Goal: Information Seeking & Learning: Check status

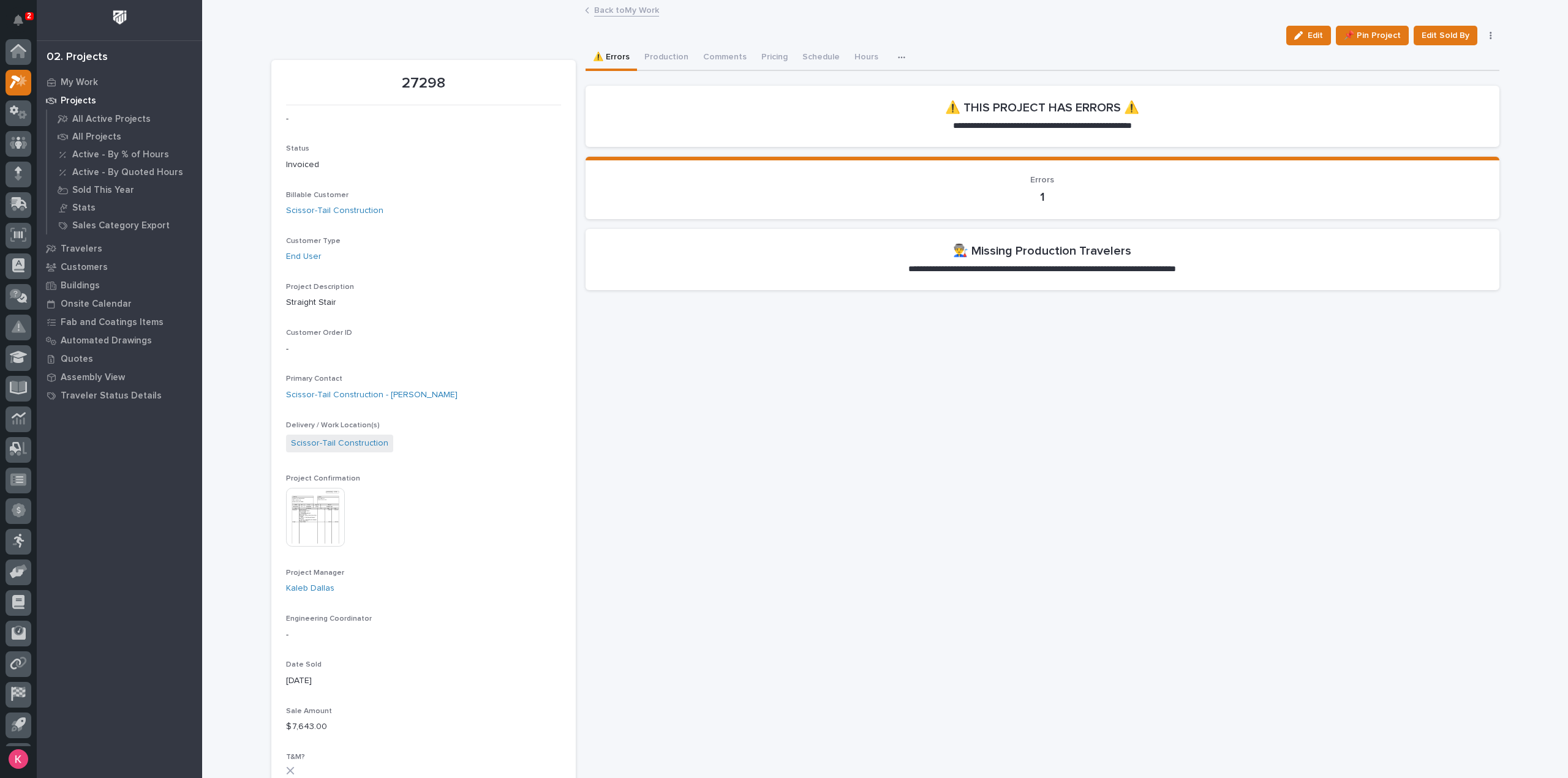
scroll to position [27, 0]
click at [16, 119] on icon at bounding box center [18, 116] width 18 height 14
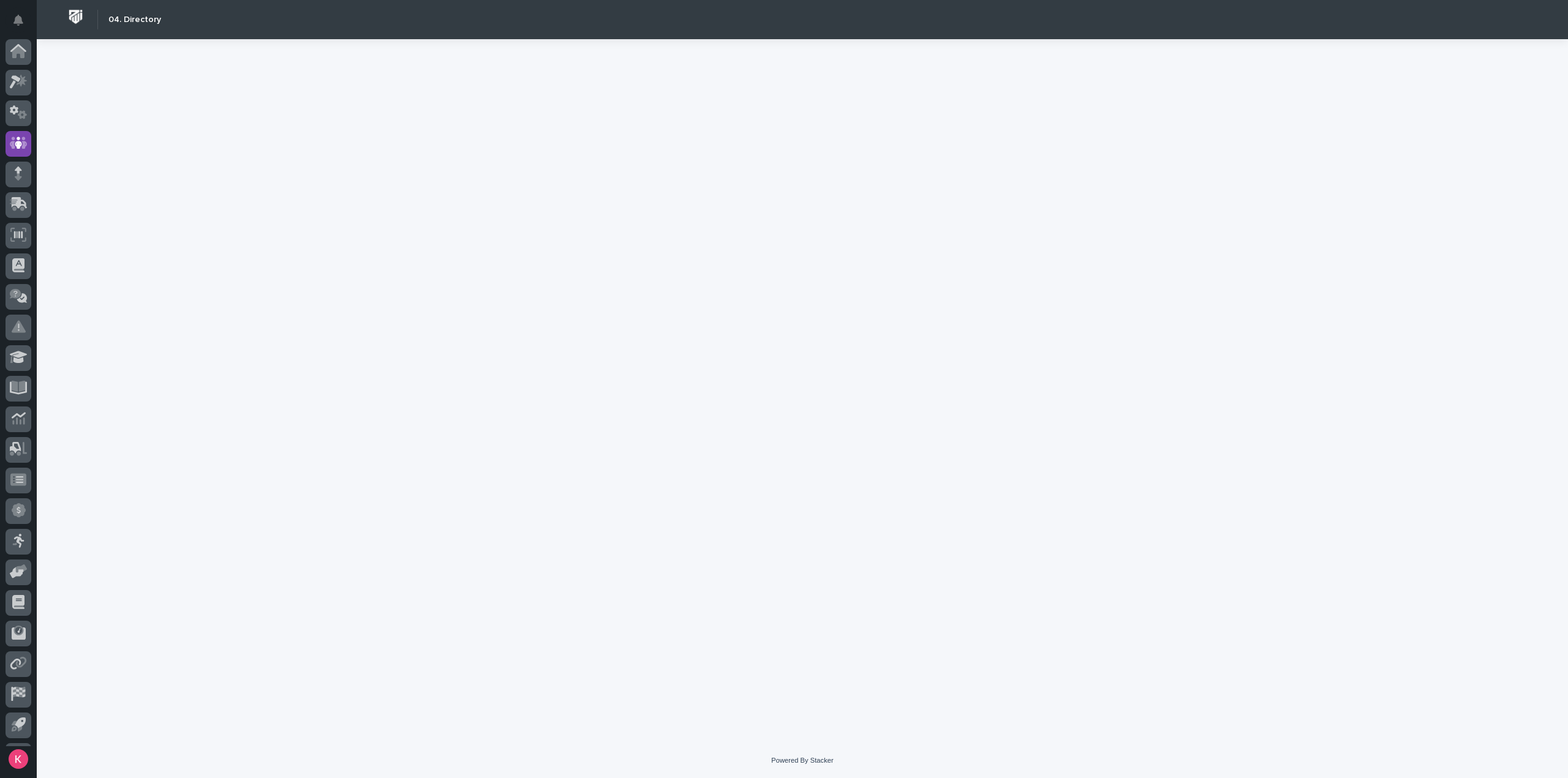
scroll to position [27, 0]
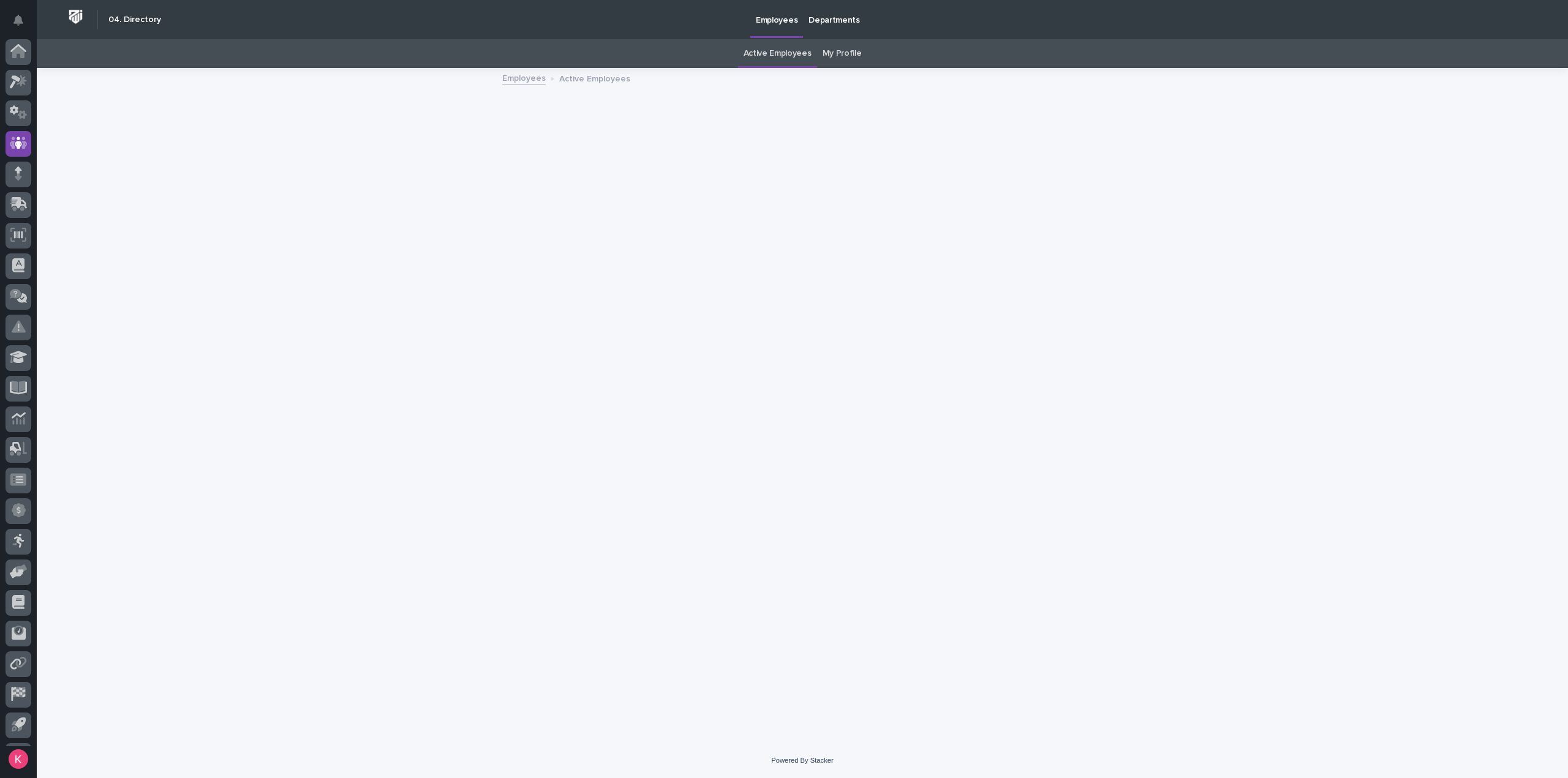
scroll to position [27, 0]
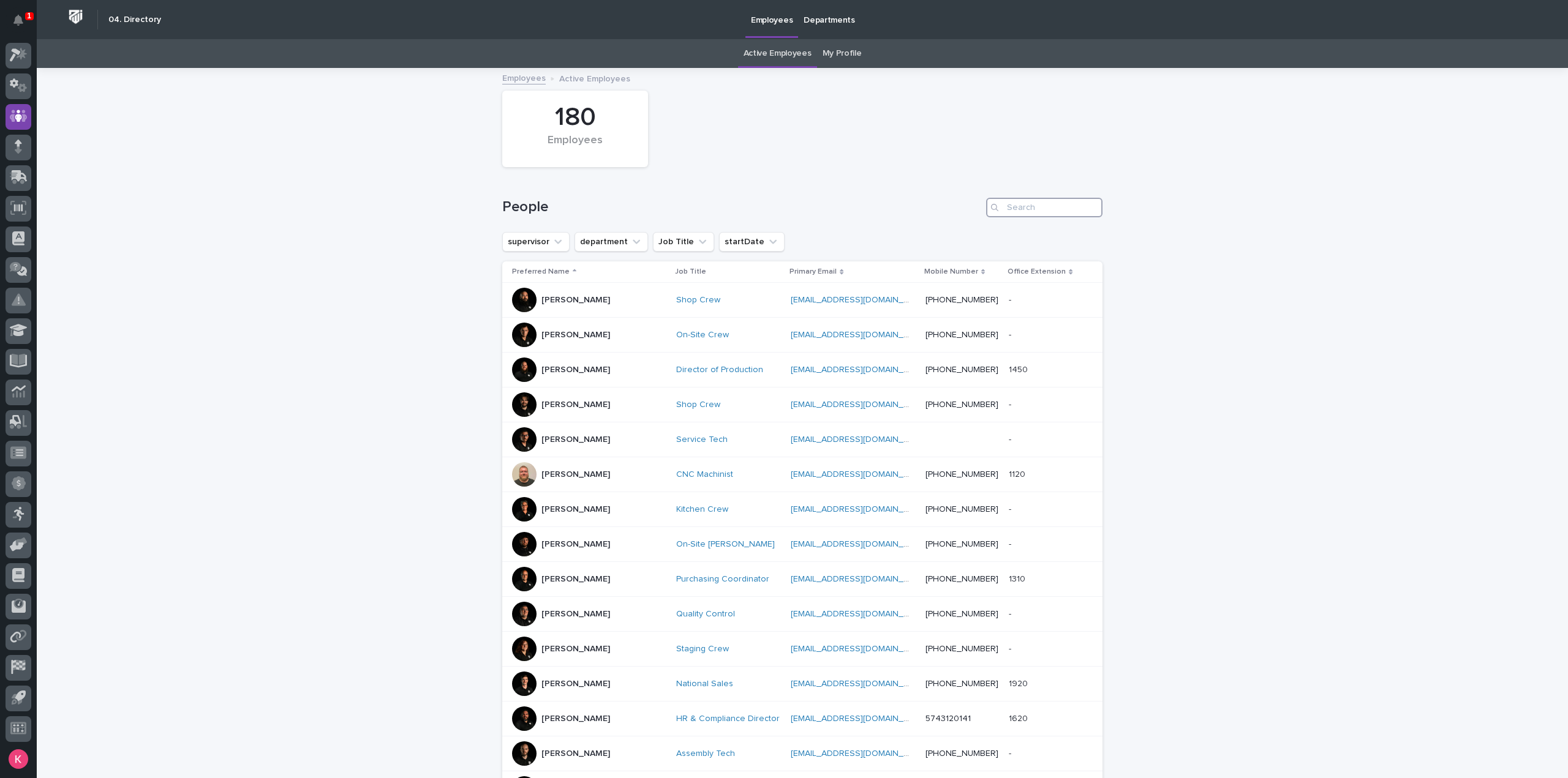
click at [1027, 211] on input "Search" at bounding box center [1045, 208] width 116 height 20
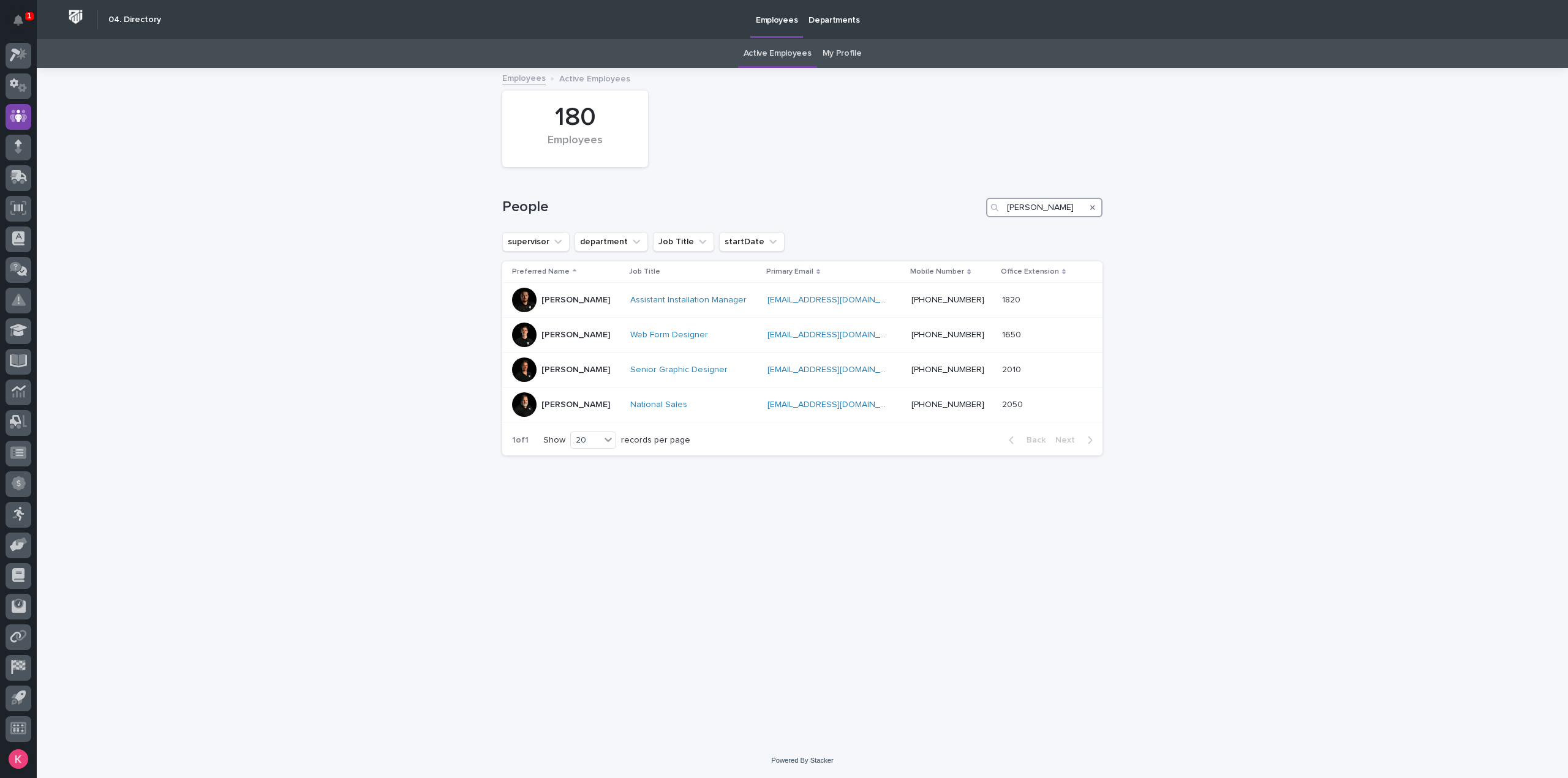
type input "[PERSON_NAME]"
click at [861, 168] on div "180 Employees" at bounding box center [802, 129] width 612 height 89
click at [25, 58] on icon at bounding box center [18, 55] width 18 height 14
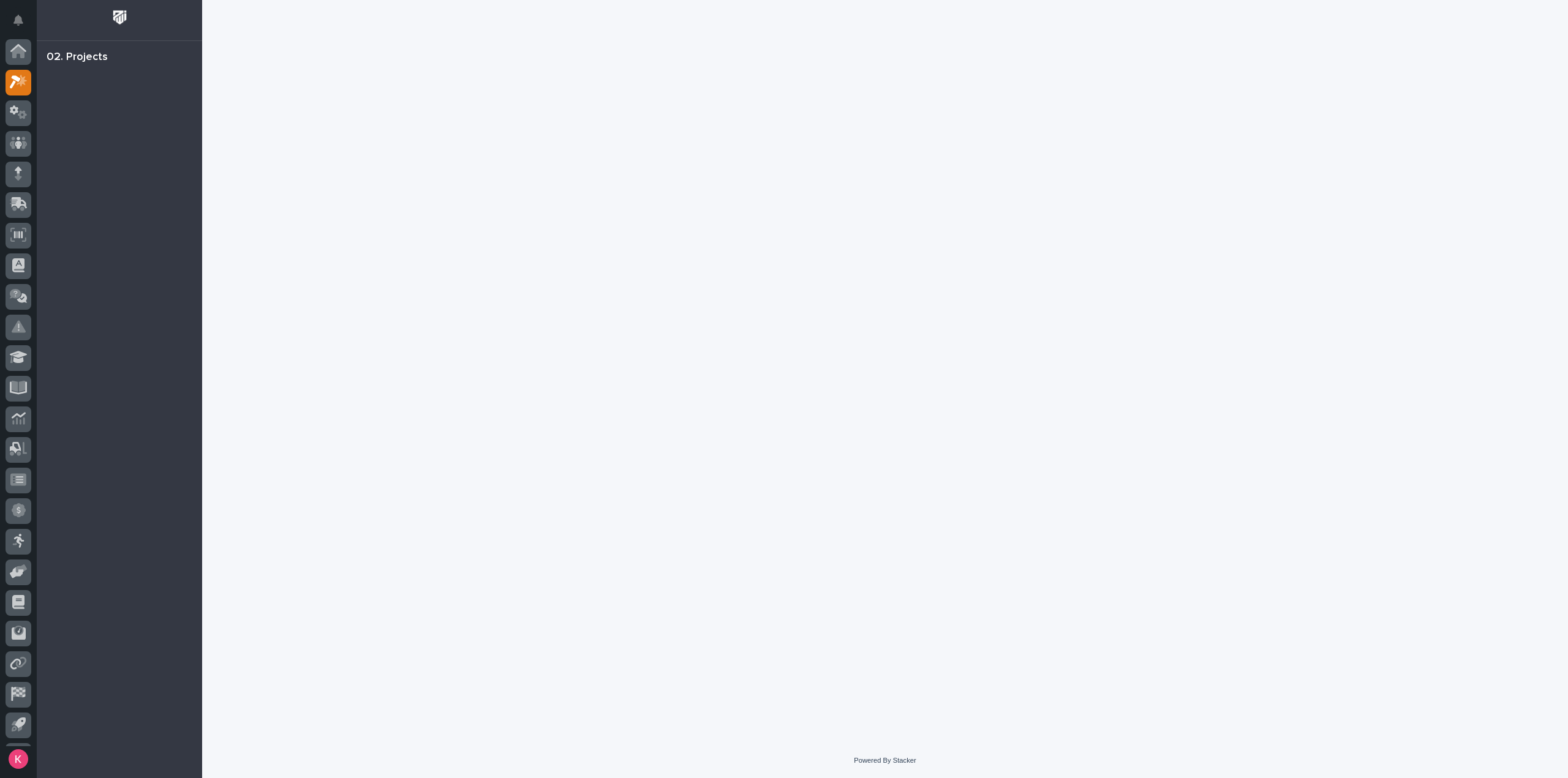
scroll to position [27, 0]
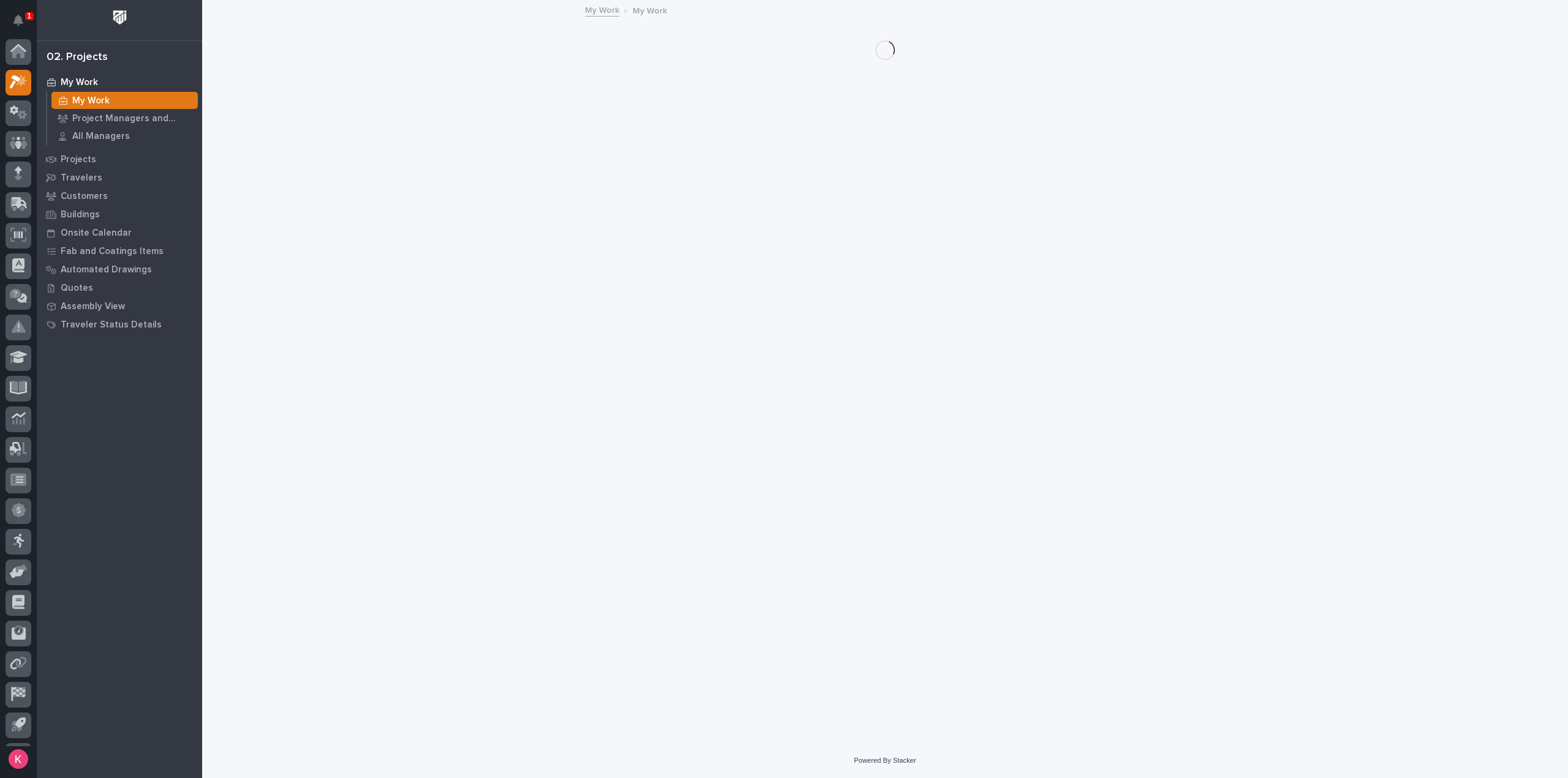
scroll to position [27, 0]
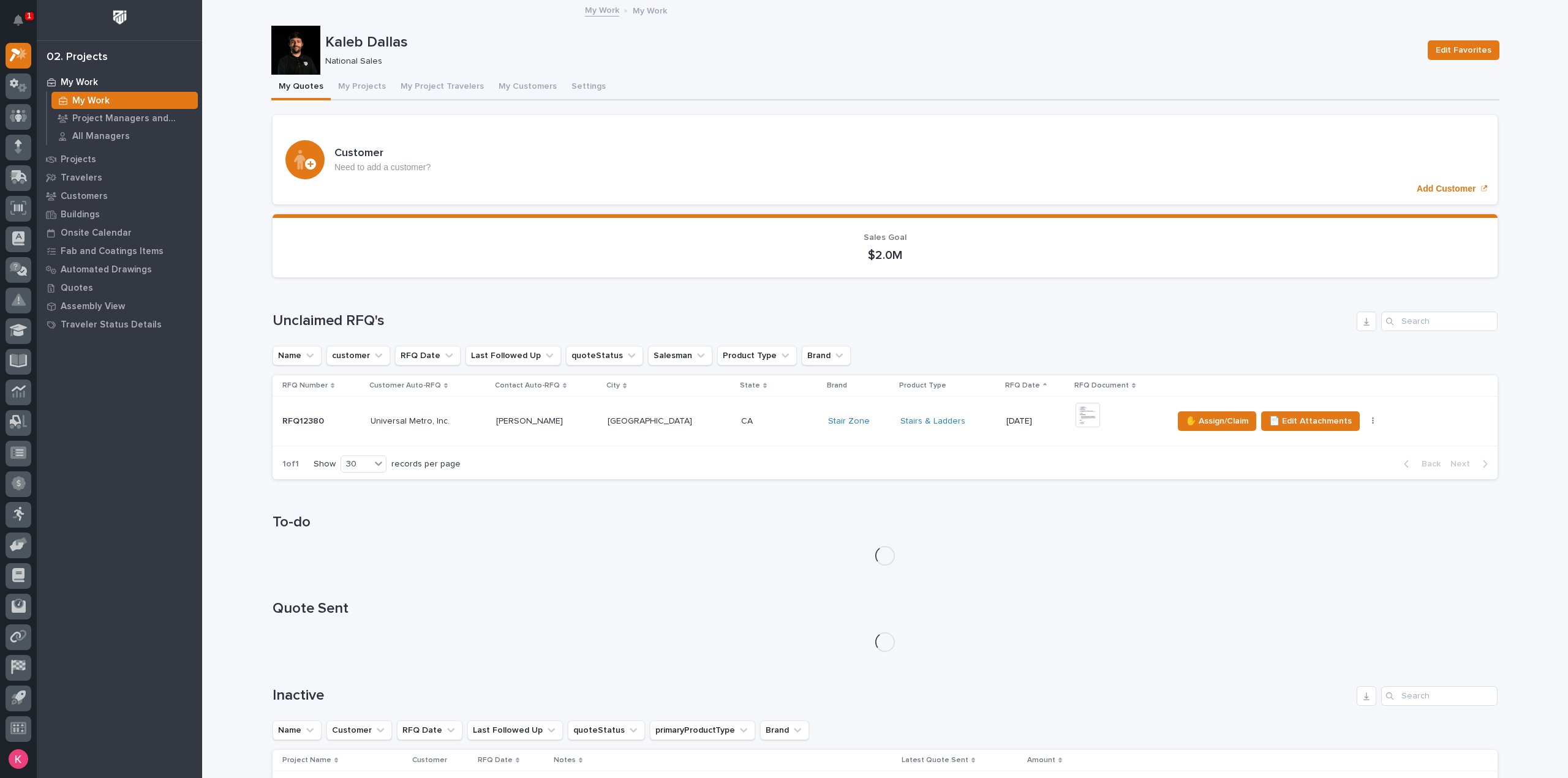
click at [741, 429] on div "CA CA" at bounding box center [779, 421] width 77 height 20
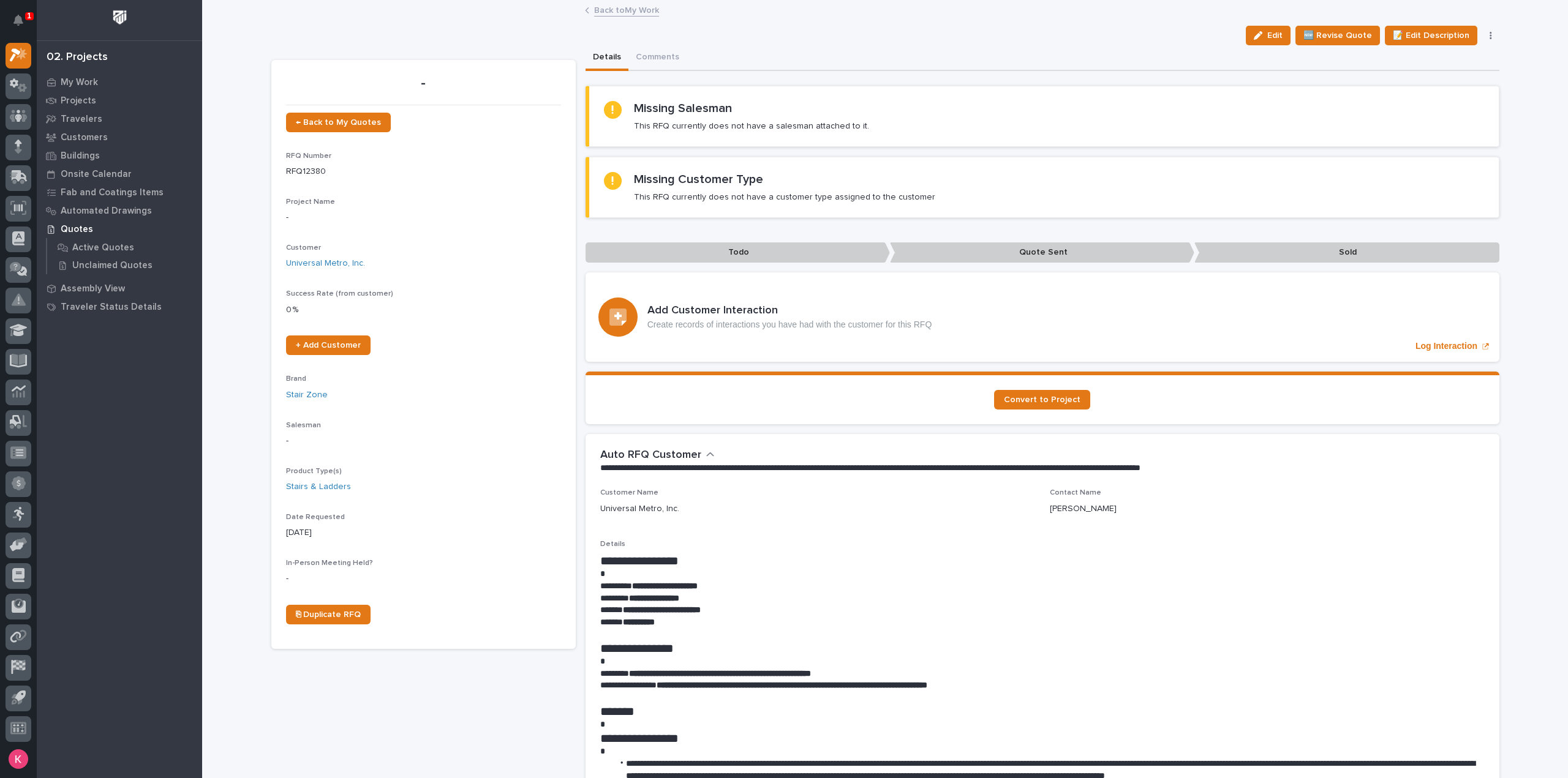
drag, startPoint x: 1265, startPoint y: 41, endPoint x: 1033, endPoint y: 181, distance: 271.0
click at [1268, 37] on button "Edit" at bounding box center [1268, 36] width 45 height 20
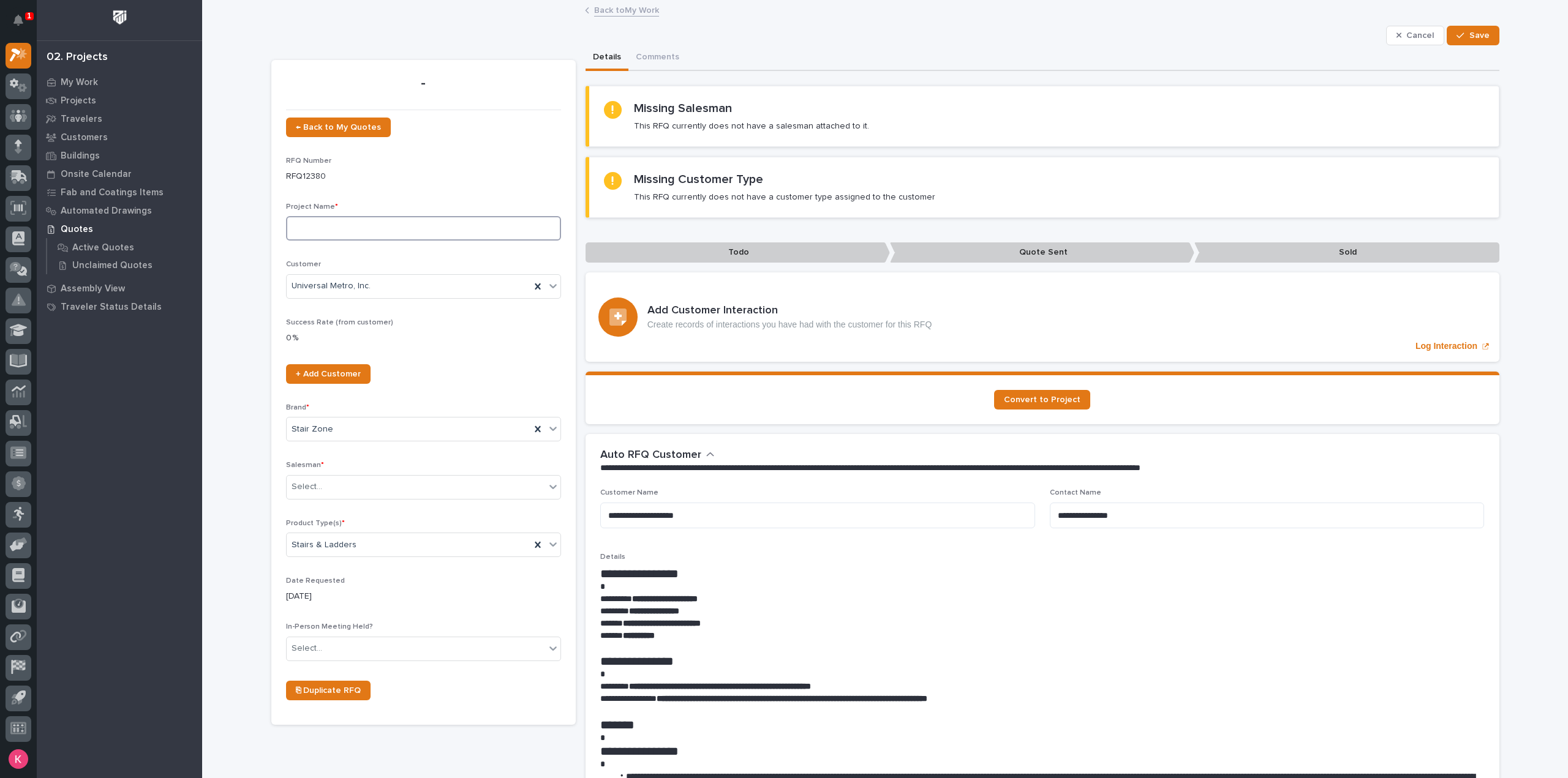
click at [340, 221] on input at bounding box center [424, 228] width 275 height 25
type input "S"
type input "Dock Stair"
click at [389, 488] on div "Select..." at bounding box center [416, 486] width 259 height 20
click at [363, 663] on div "Kaleb Dallas" at bounding box center [419, 659] width 274 height 21
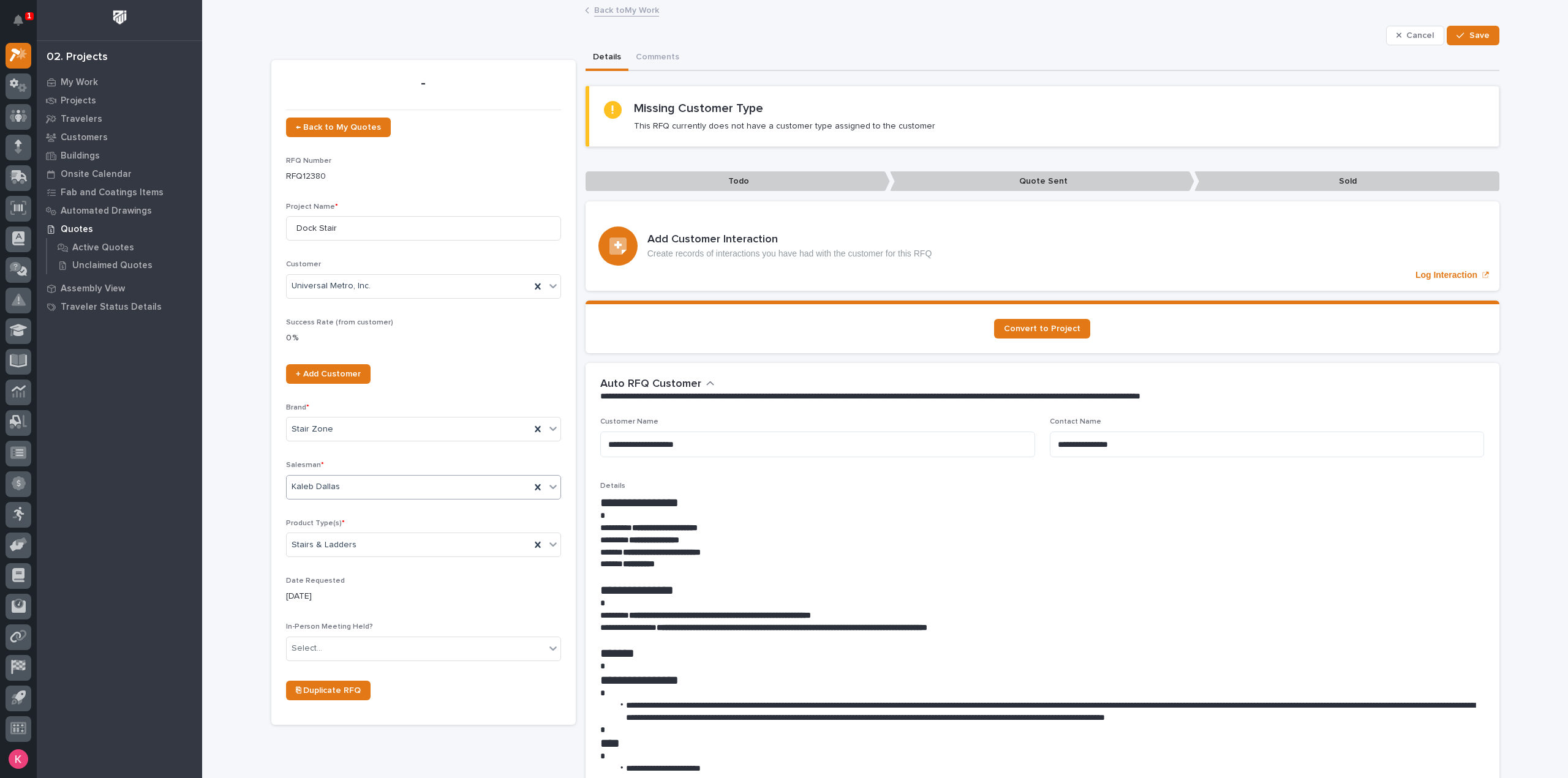
click at [1460, 36] on icon "button" at bounding box center [1460, 36] width 7 height 9
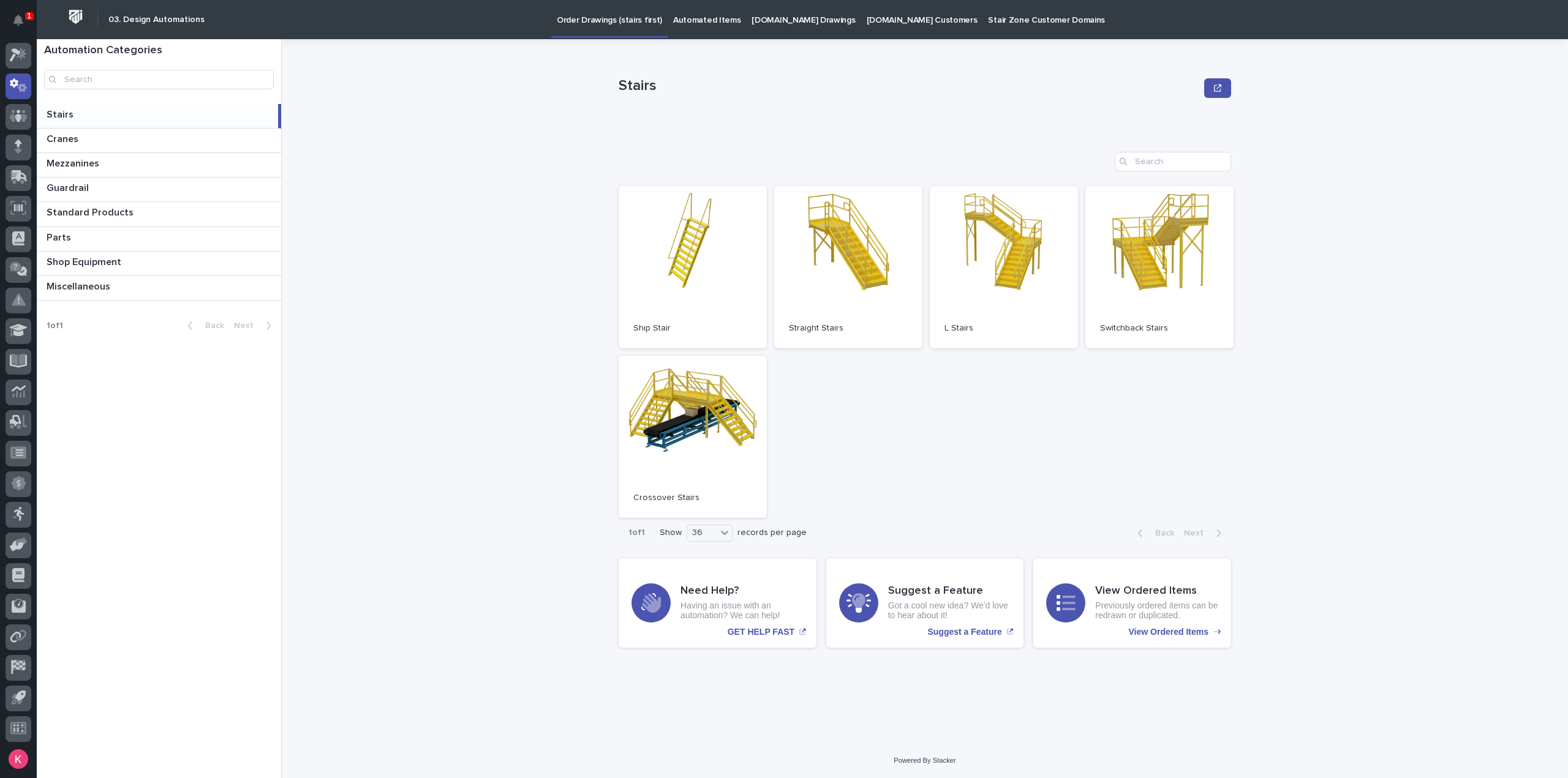
click at [701, 20] on p "Automated Items" at bounding box center [707, 13] width 67 height 26
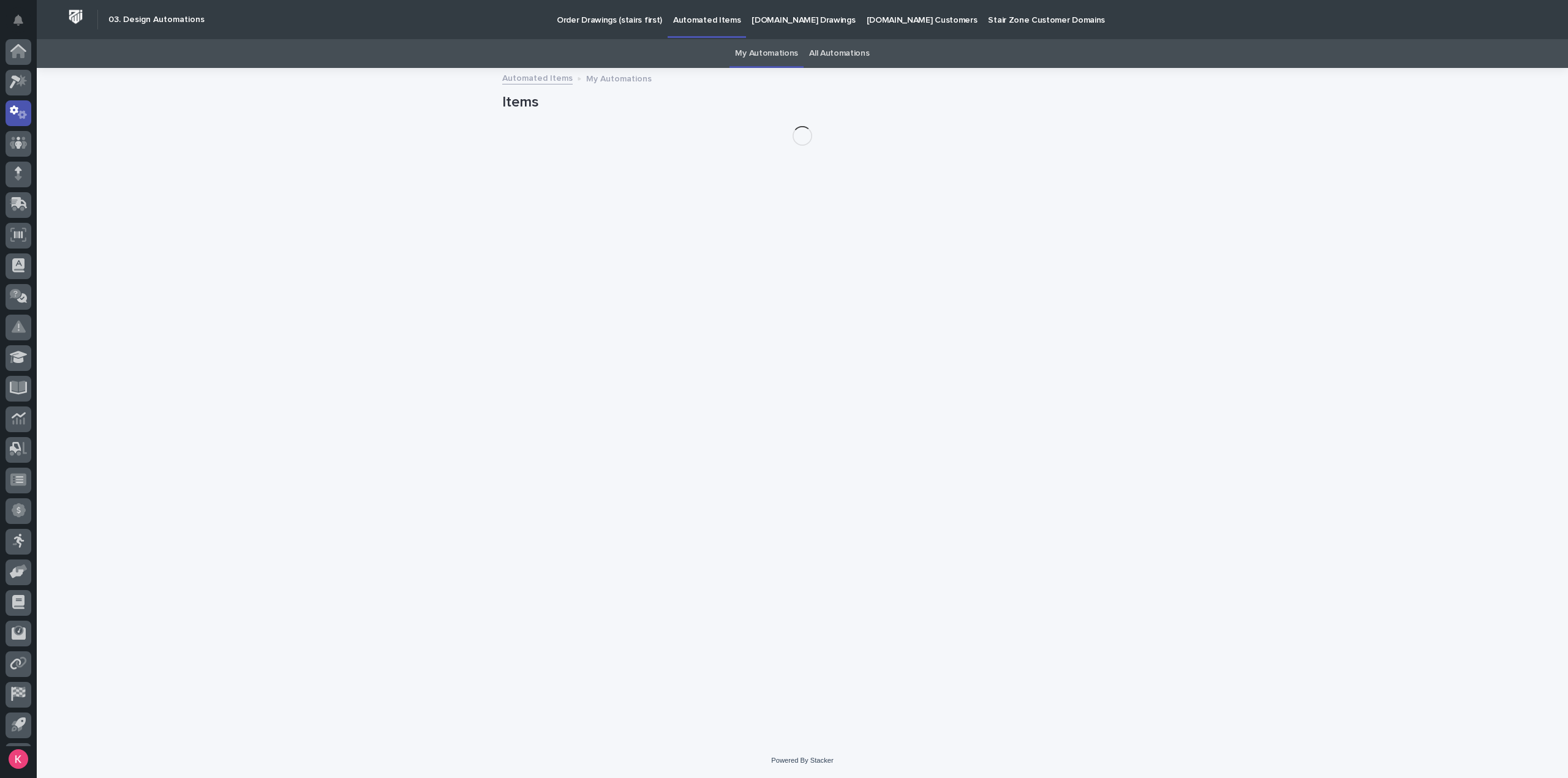
scroll to position [27, 0]
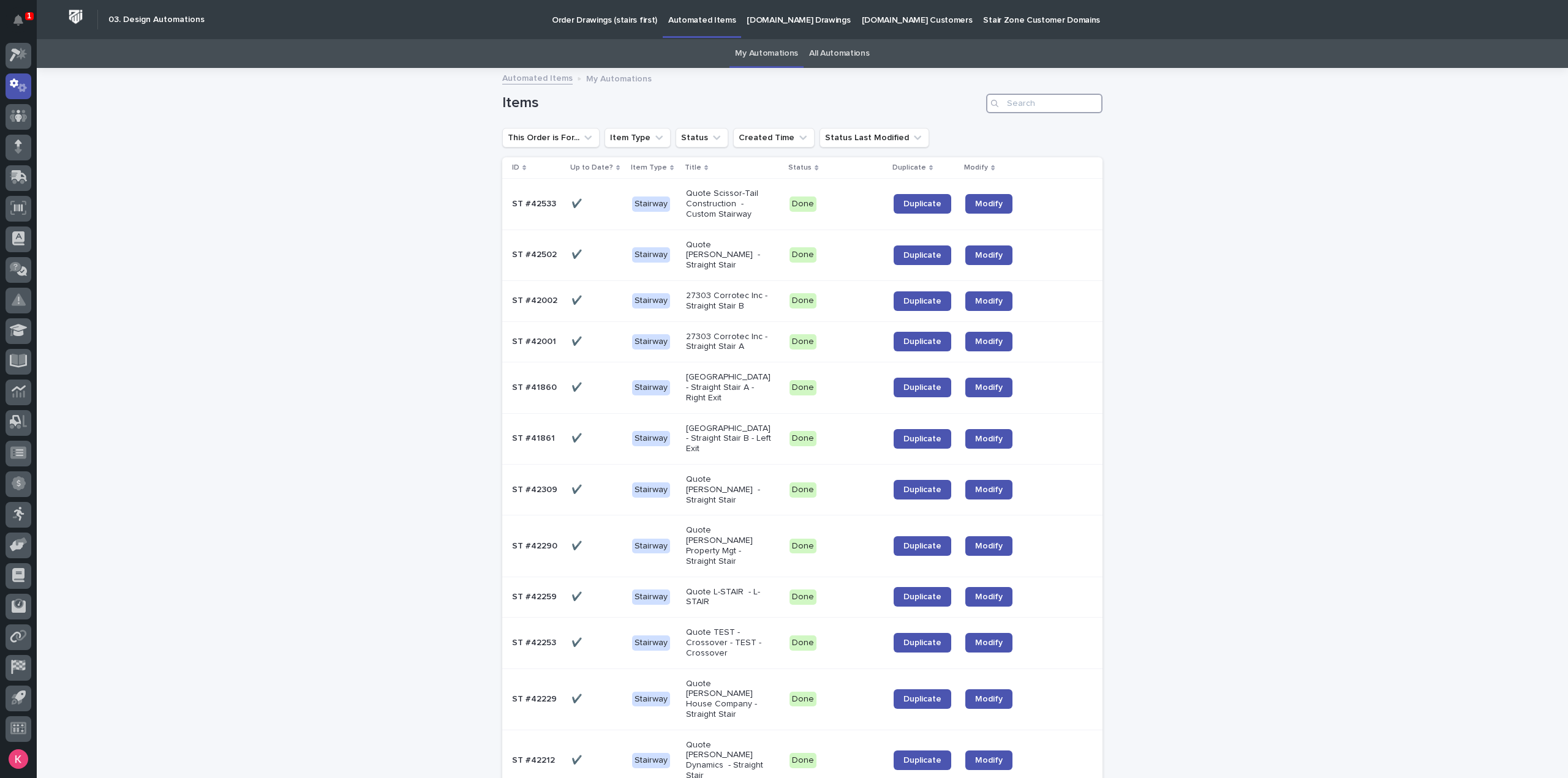
click at [1066, 104] on input "Search" at bounding box center [1045, 104] width 116 height 20
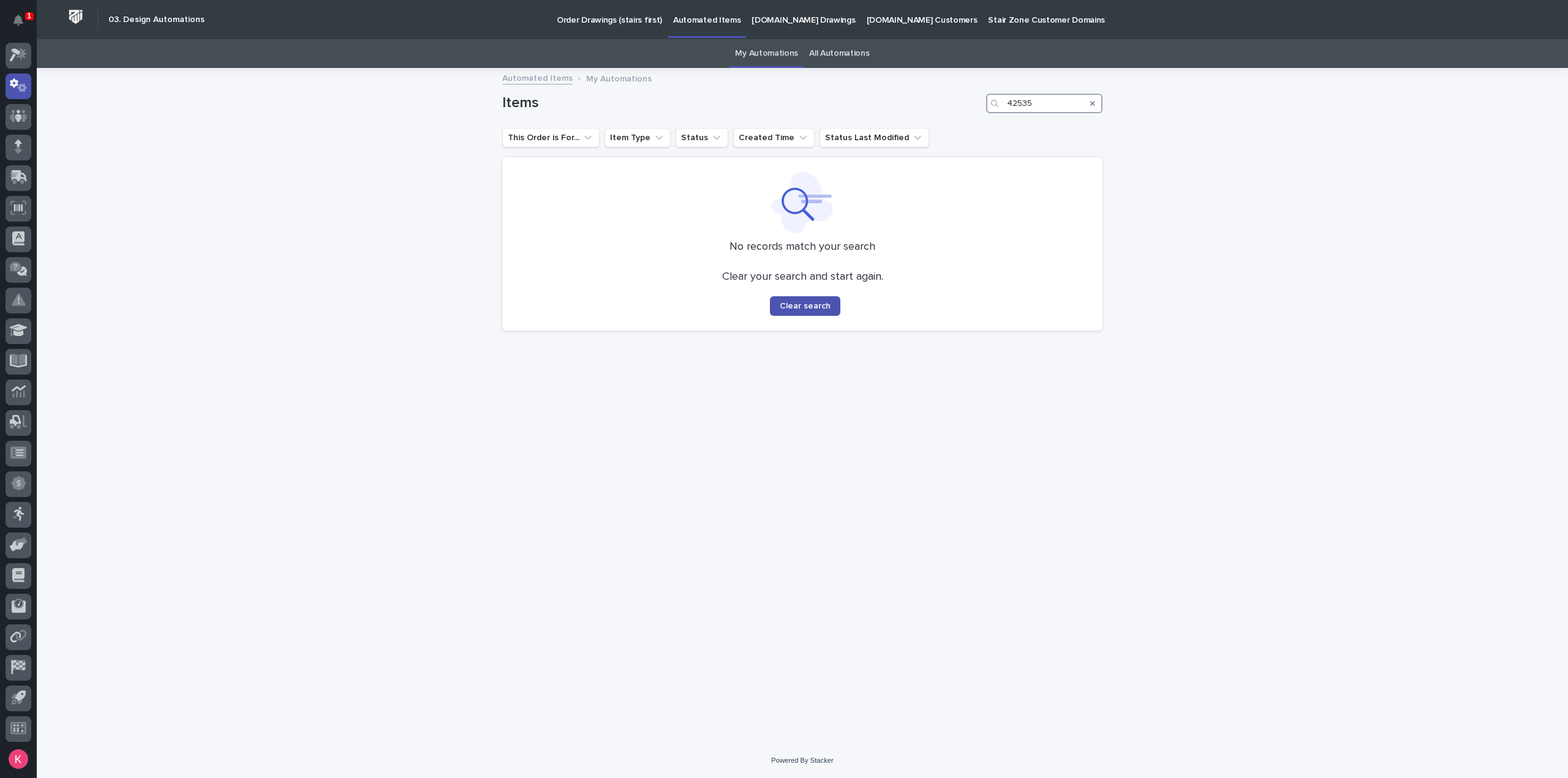
click at [1038, 102] on input "42535" at bounding box center [1045, 104] width 116 height 20
type input "42535"
click at [821, 58] on link "All Automations" at bounding box center [839, 53] width 60 height 29
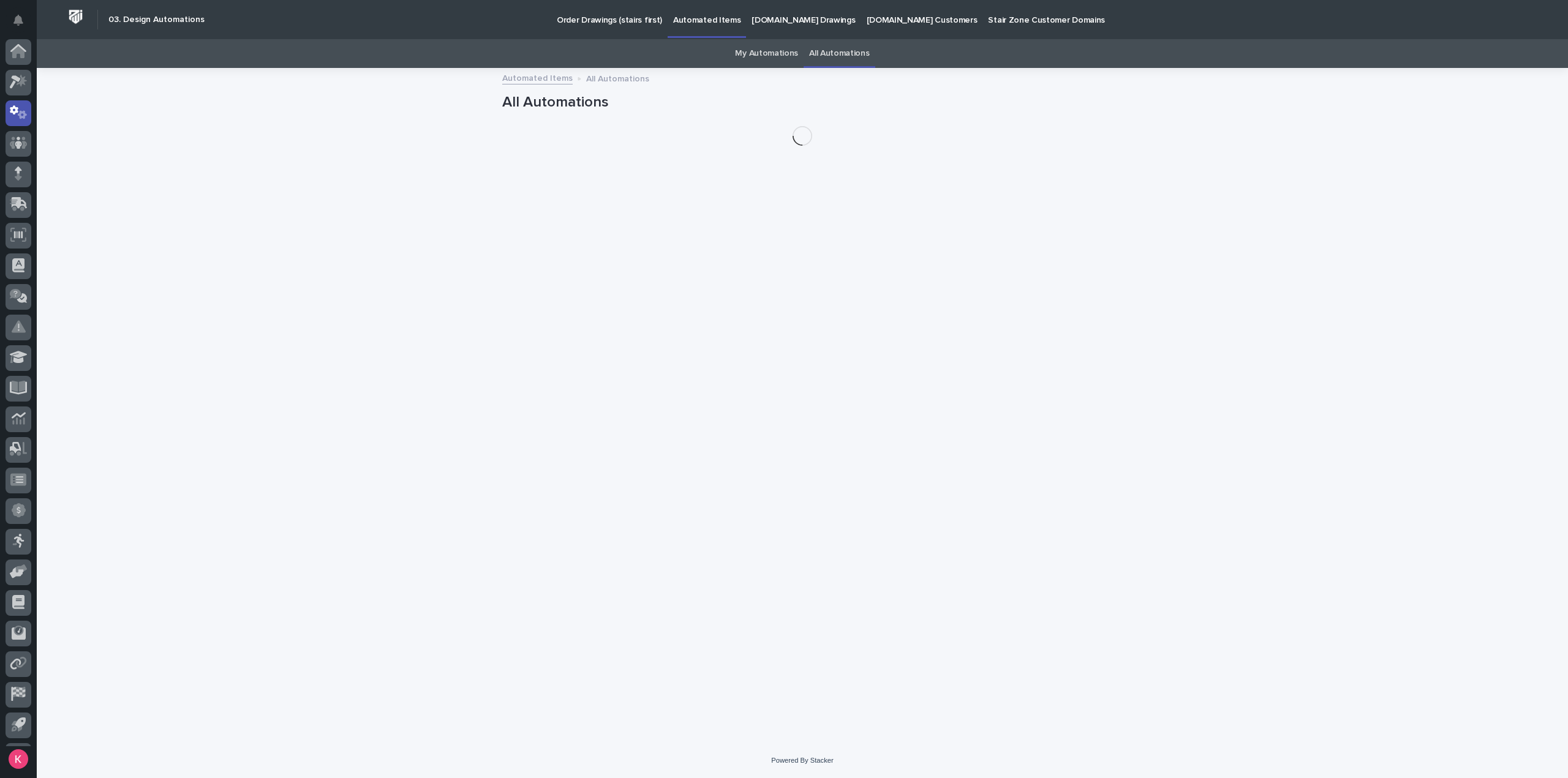
scroll to position [27, 0]
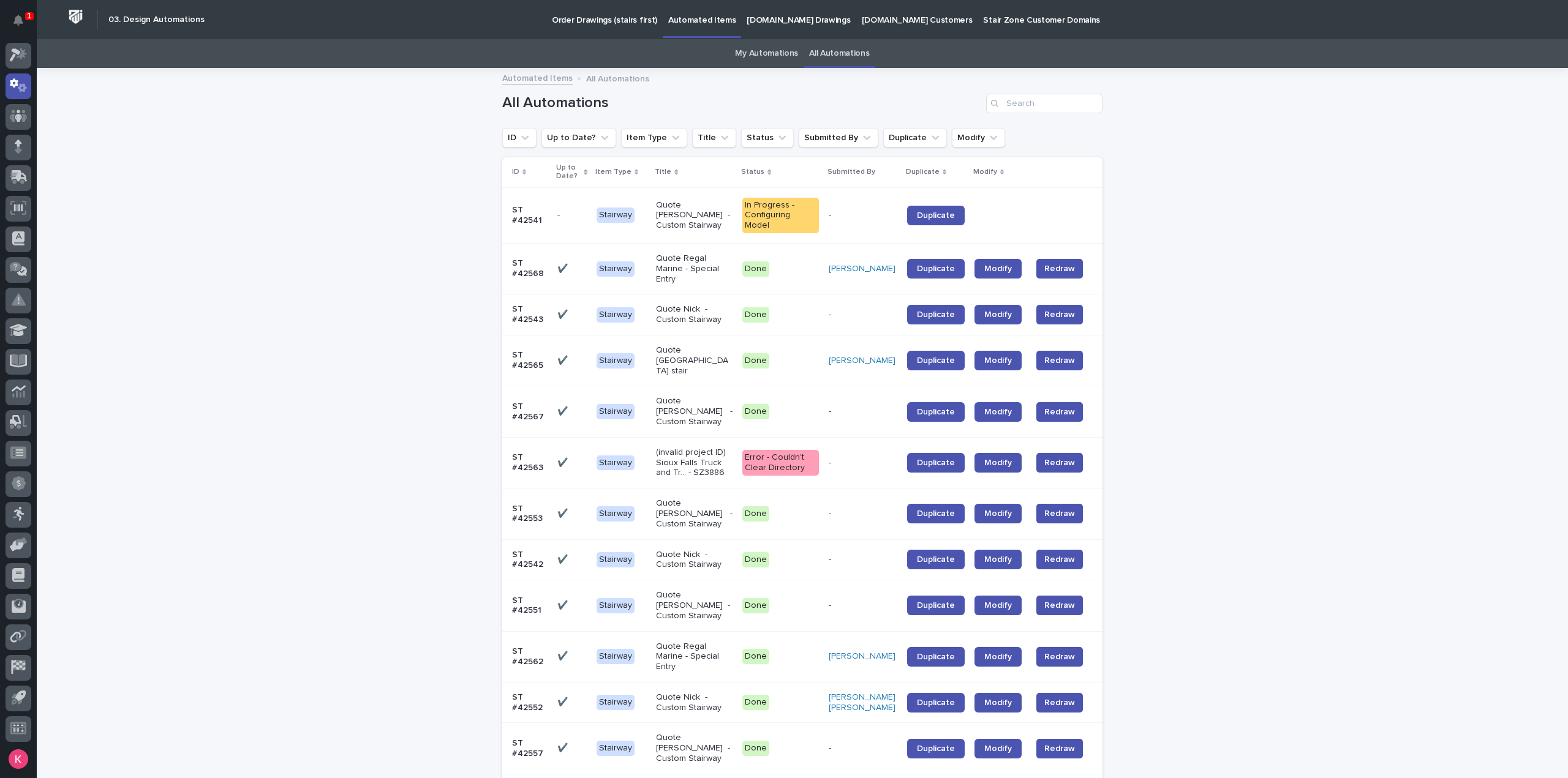
click at [1069, 93] on div "All Automations" at bounding box center [802, 99] width 600 height 59
click at [1062, 105] on input "Search" at bounding box center [1045, 104] width 116 height 20
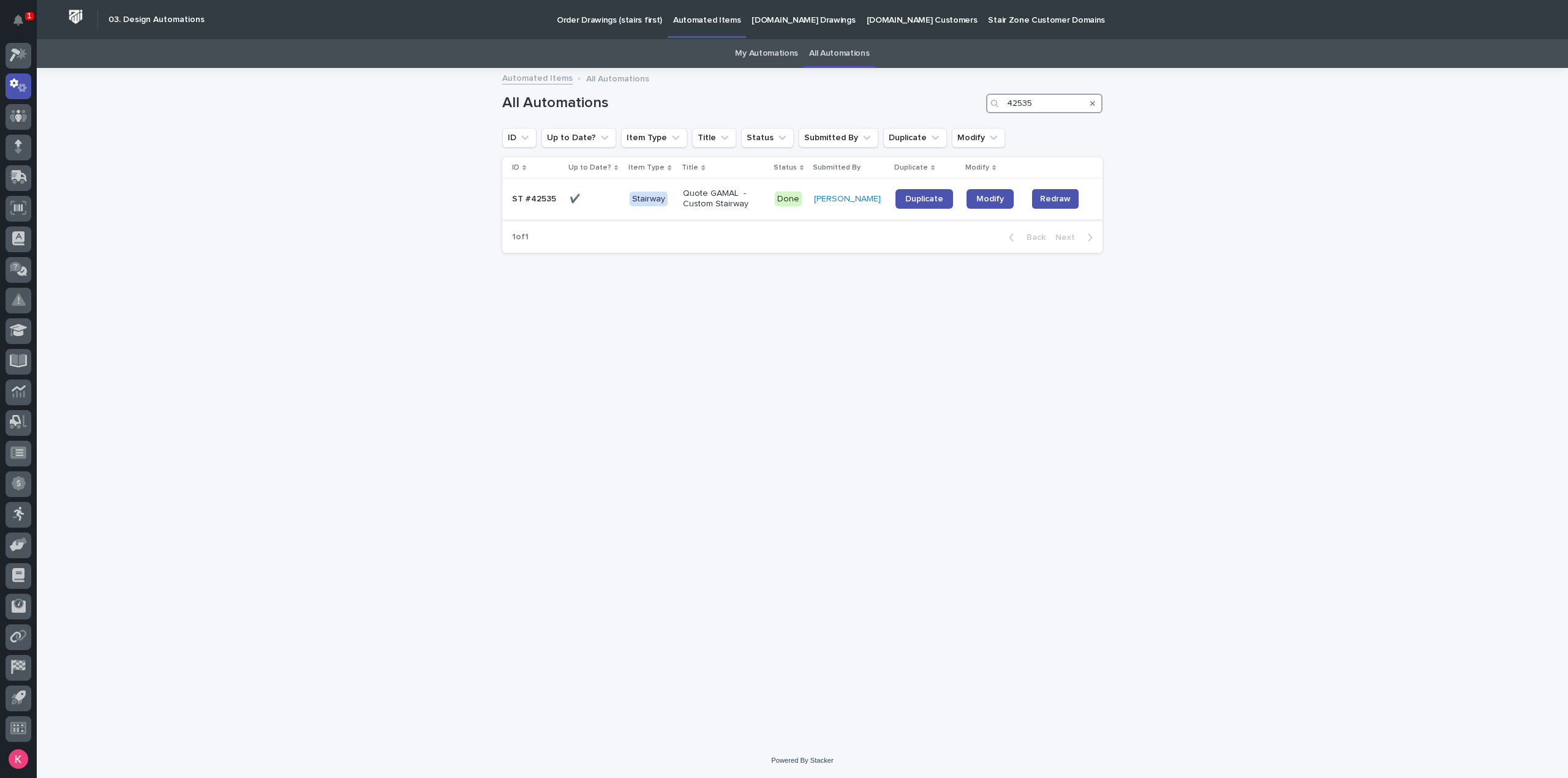
type input "42535"
click at [751, 204] on p "Quote GAMAL - Custom Stairway" at bounding box center [721, 199] width 77 height 21
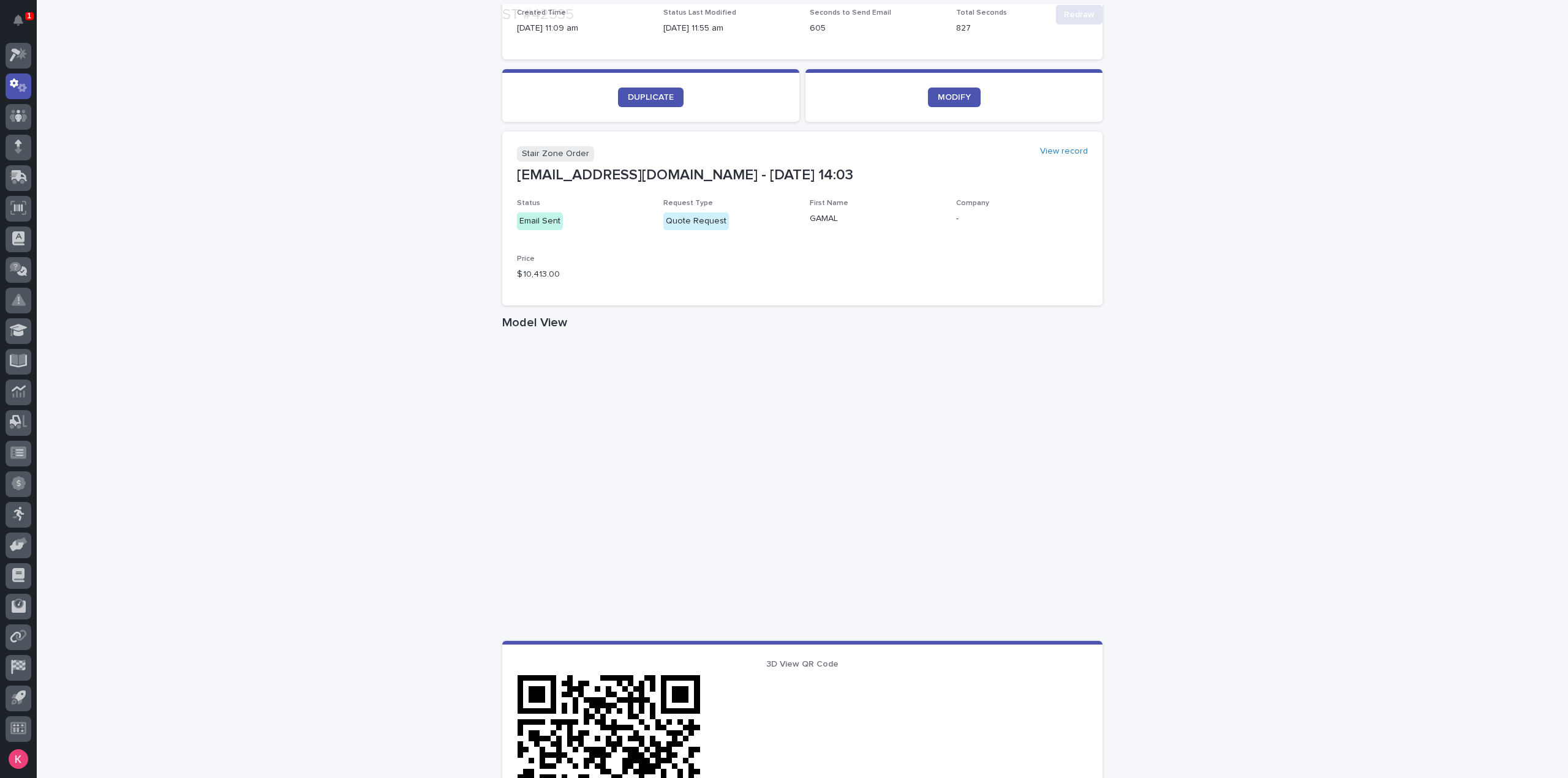
scroll to position [551, 0]
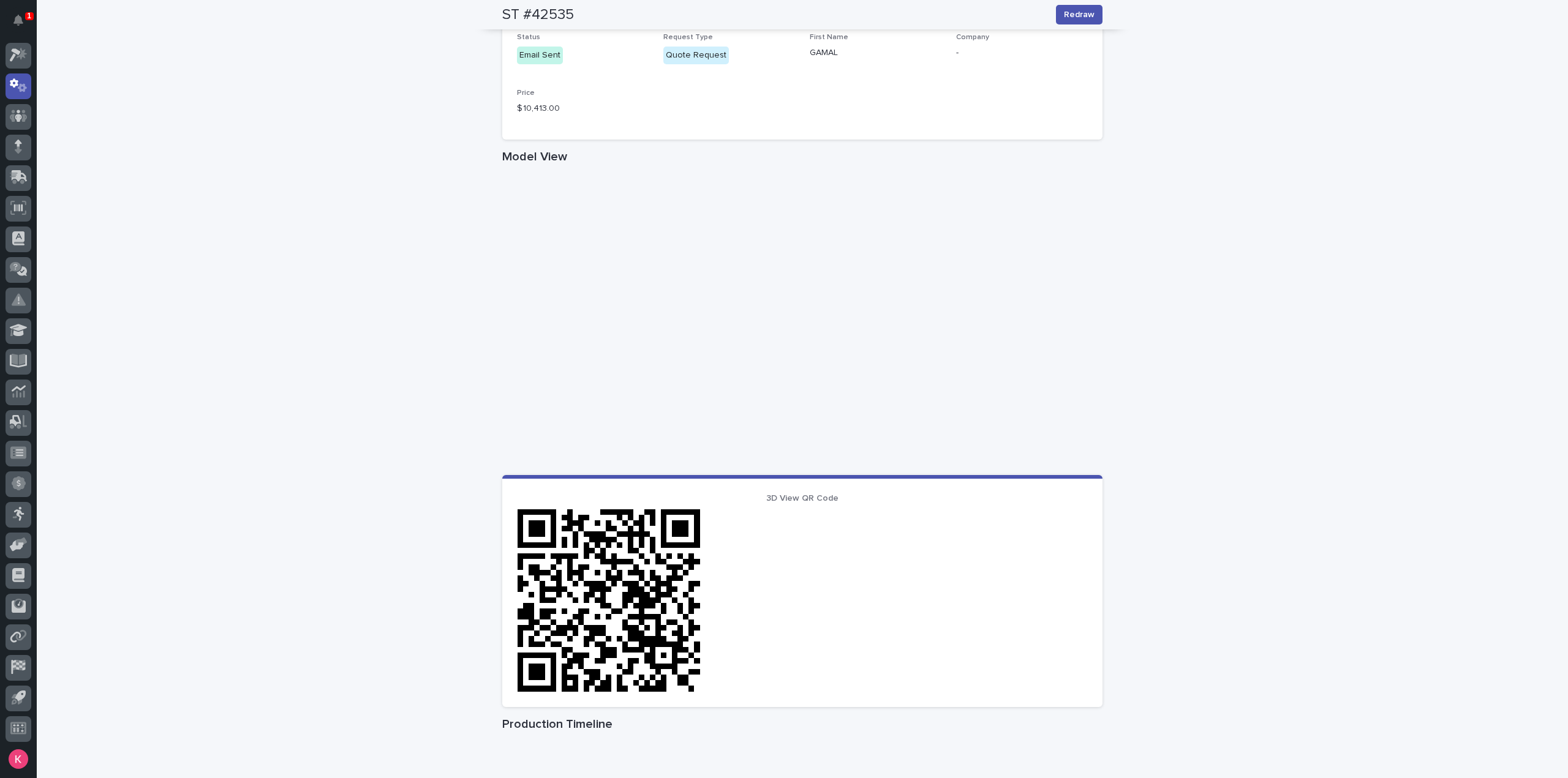
click at [335, 285] on div "Loading... Saving… Loading... Saving… ST #42535 Redraw ST #42535 Redraw Sorry, …" at bounding box center [802, 250] width 1531 height 1463
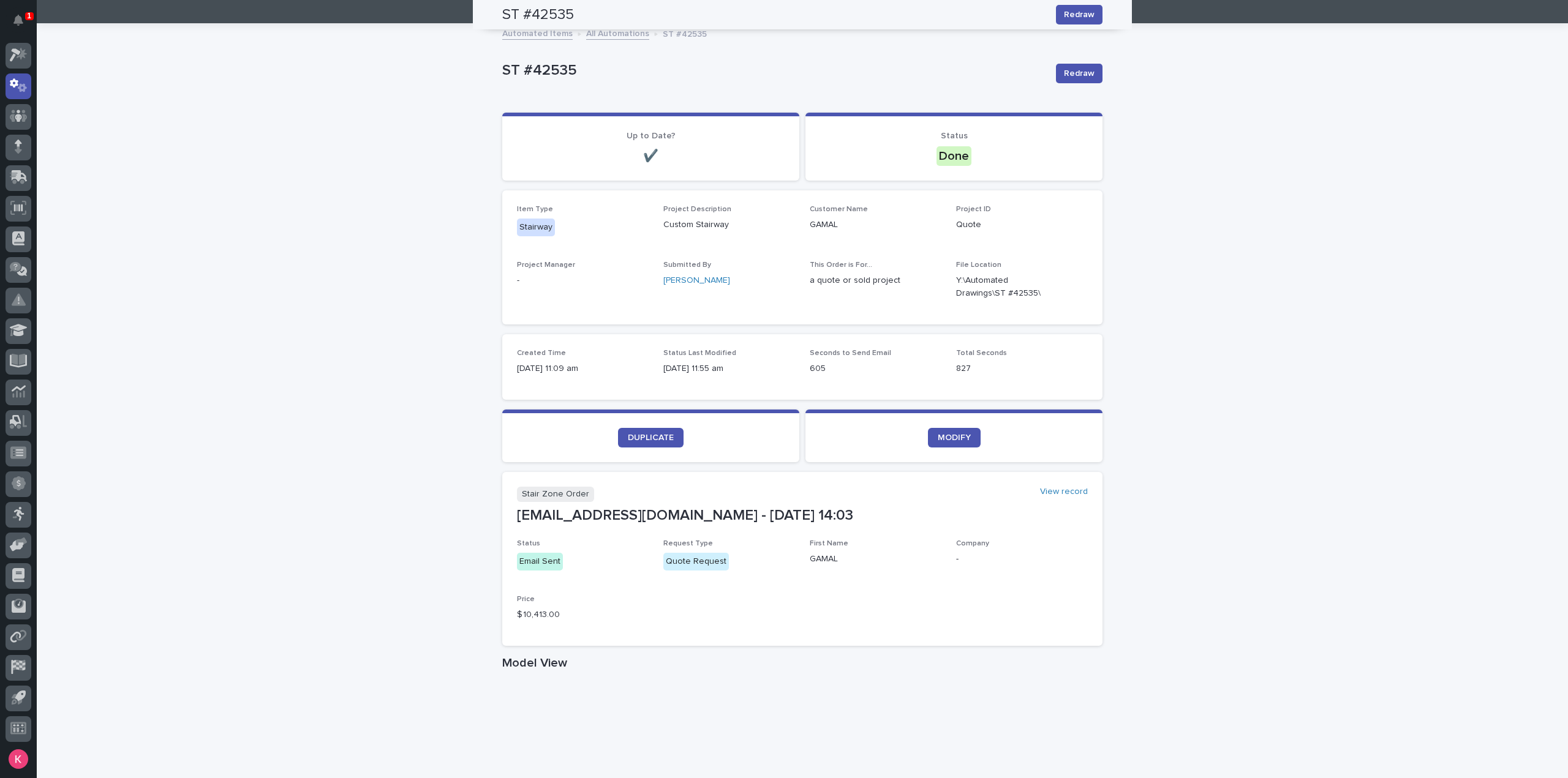
scroll to position [0, 0]
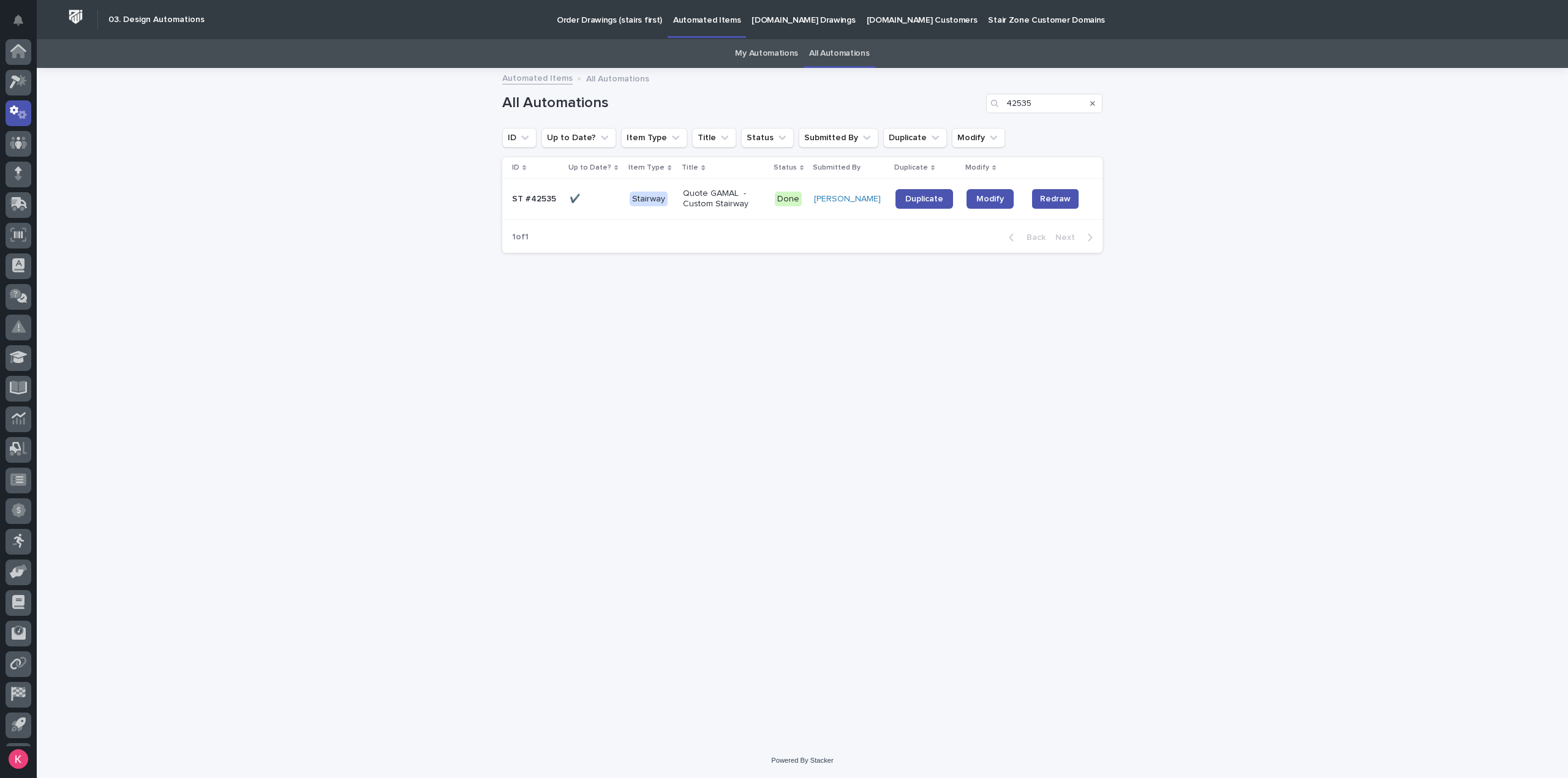
scroll to position [27, 0]
click at [752, 208] on p "Quote GAMAL - Custom Stairway" at bounding box center [721, 199] width 77 height 21
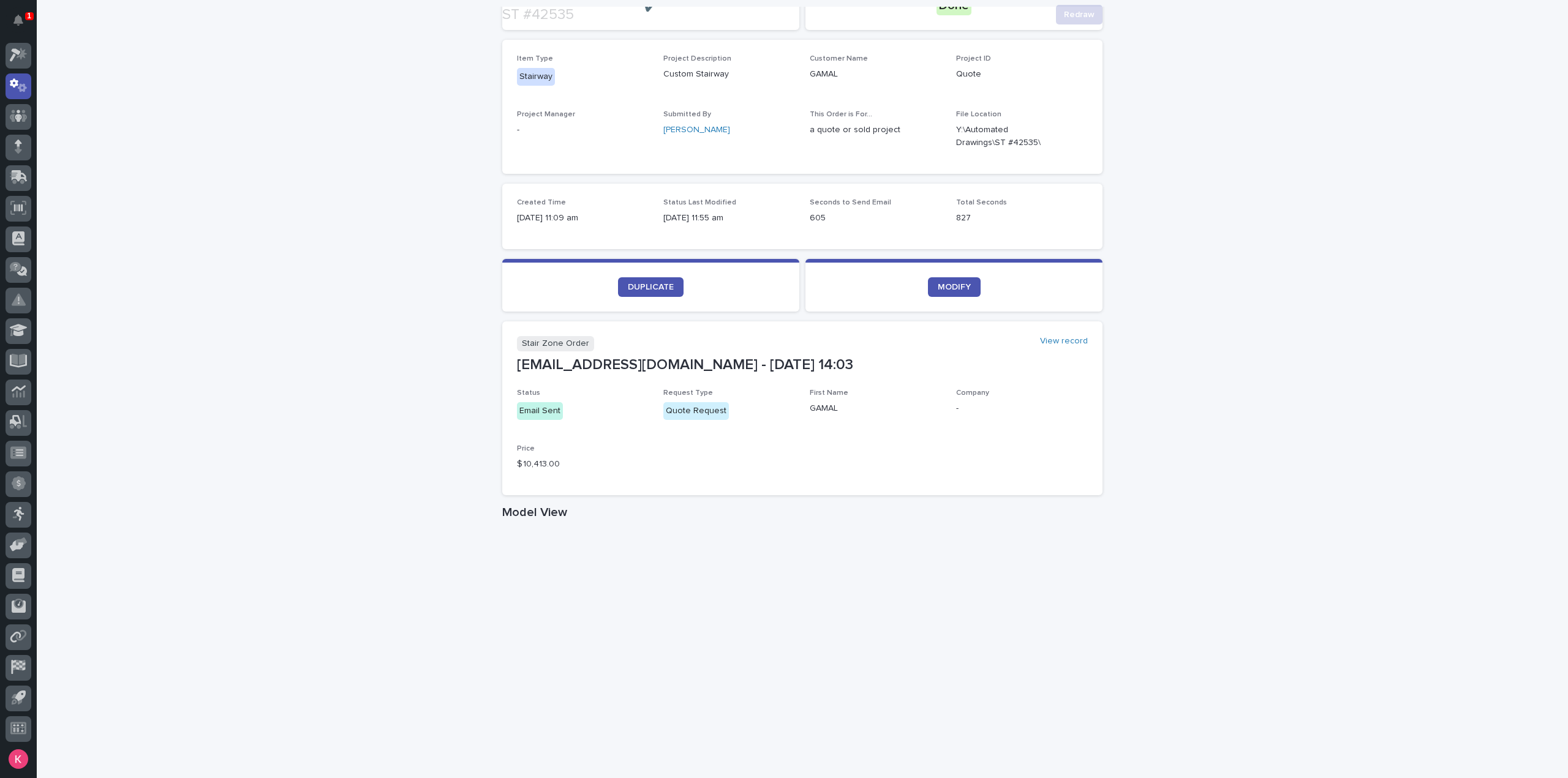
scroll to position [223, 0]
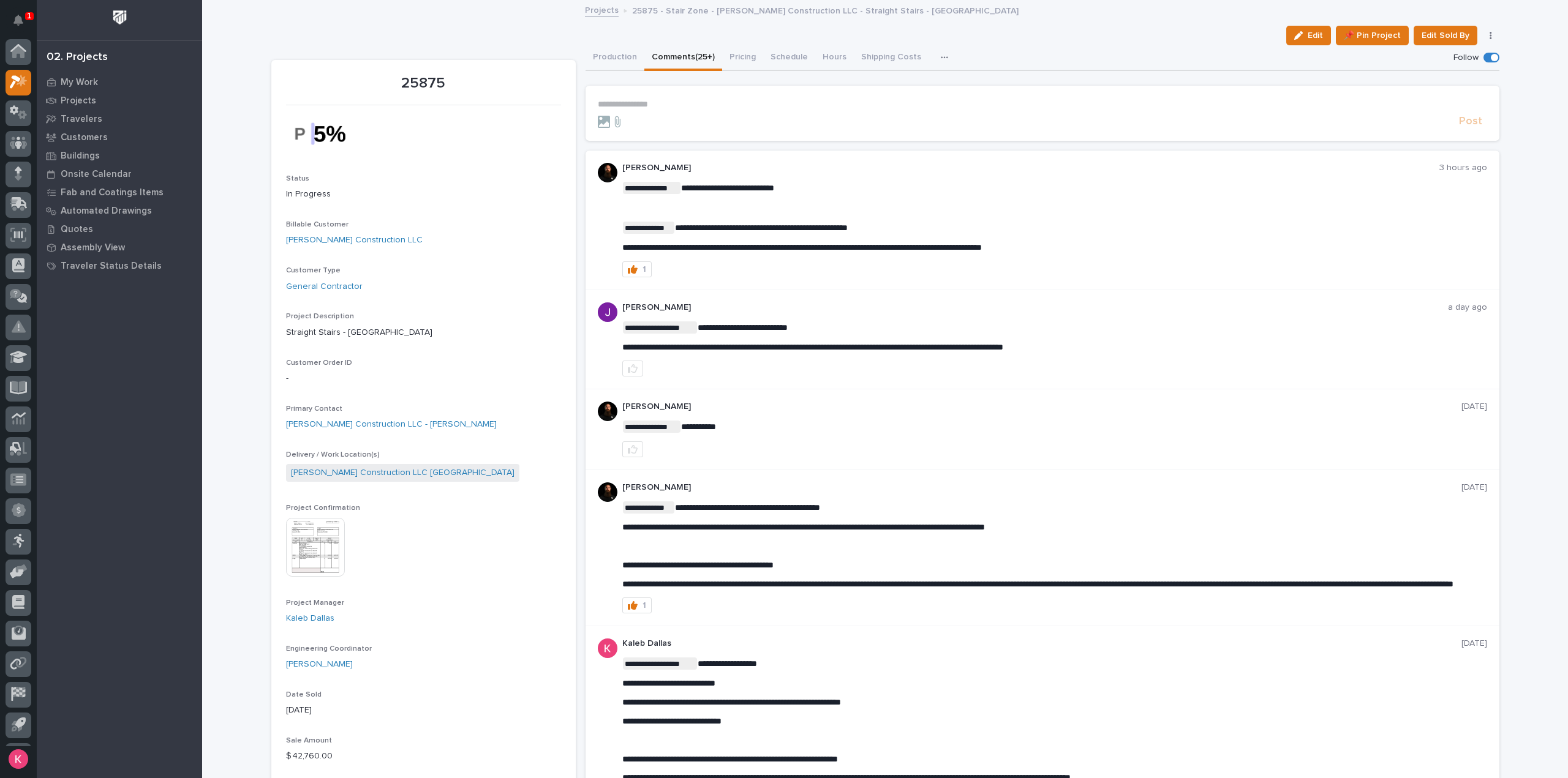
scroll to position [27, 0]
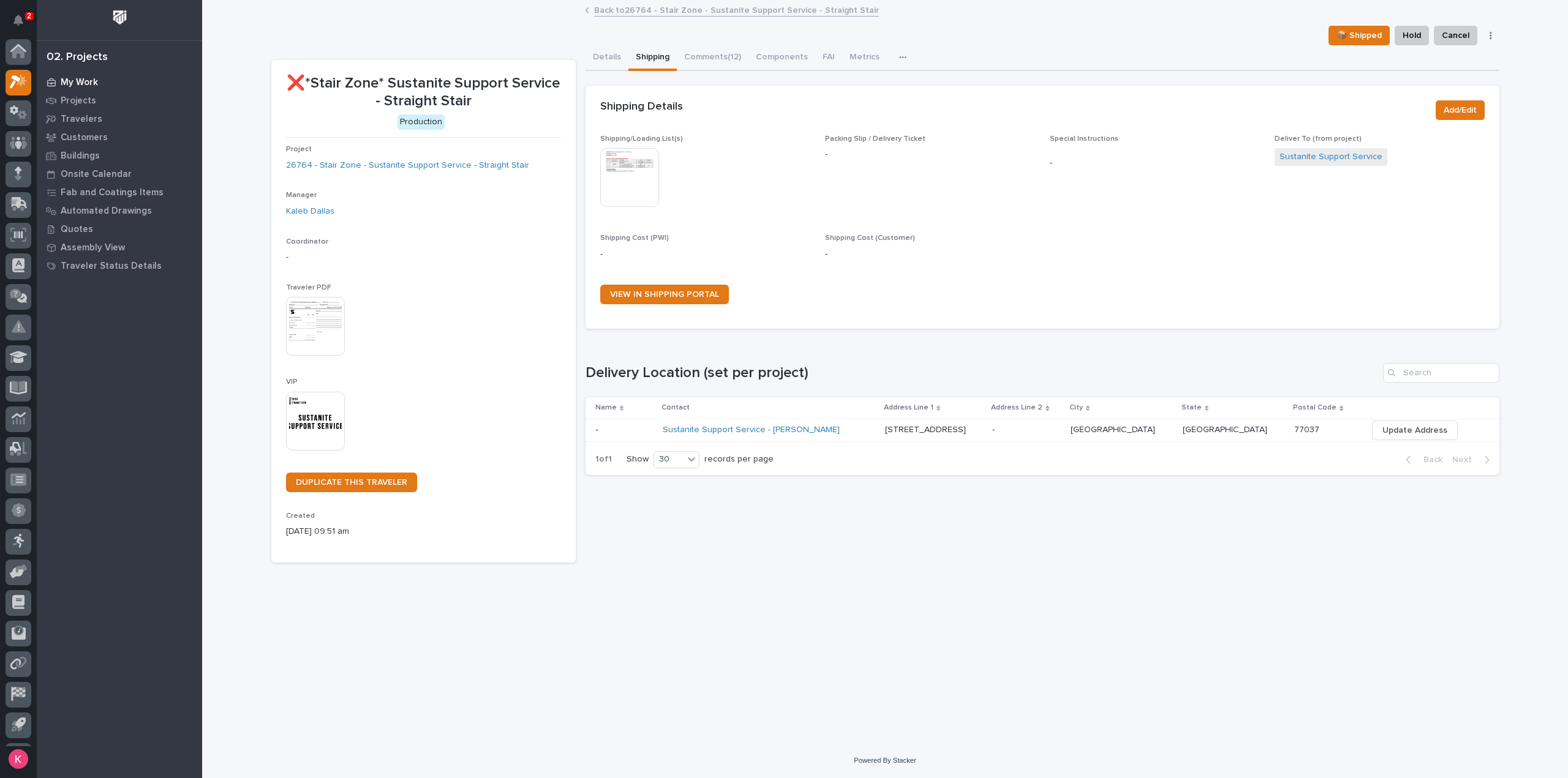
scroll to position [27, 0]
click at [79, 81] on p "My Work" at bounding box center [79, 83] width 37 height 11
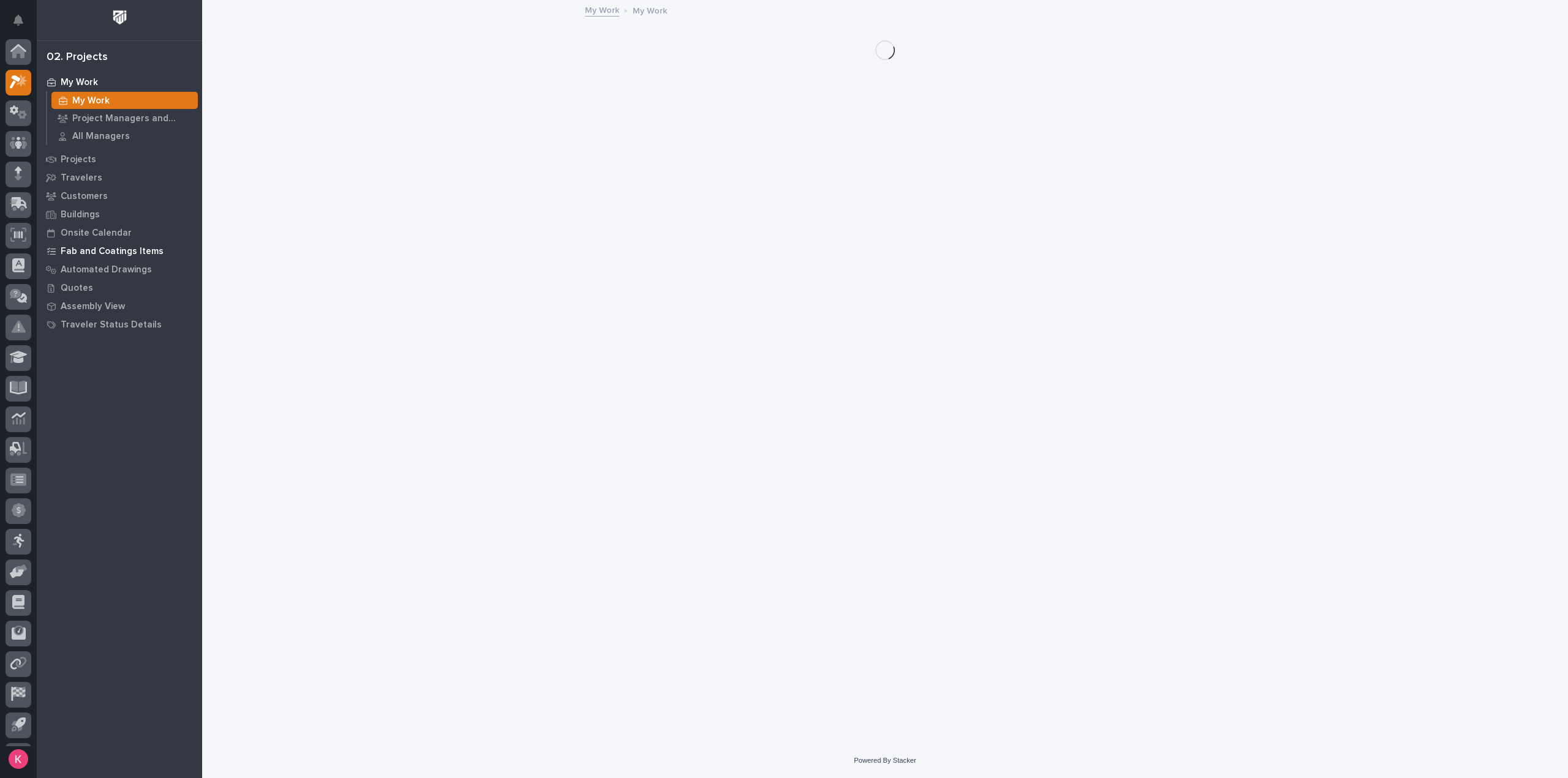
scroll to position [27, 0]
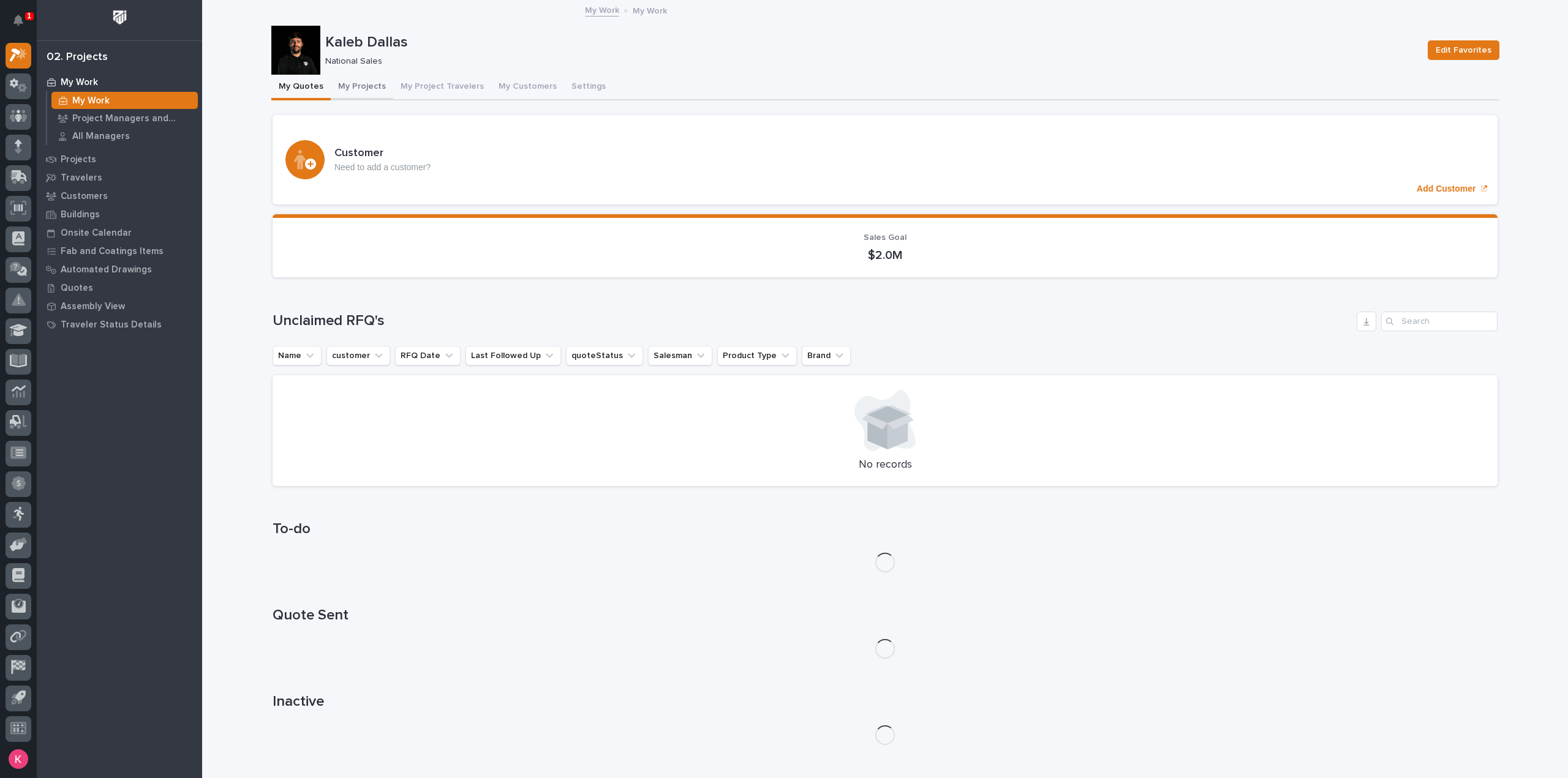
click at [359, 96] on button "My Projects" at bounding box center [362, 88] width 63 height 26
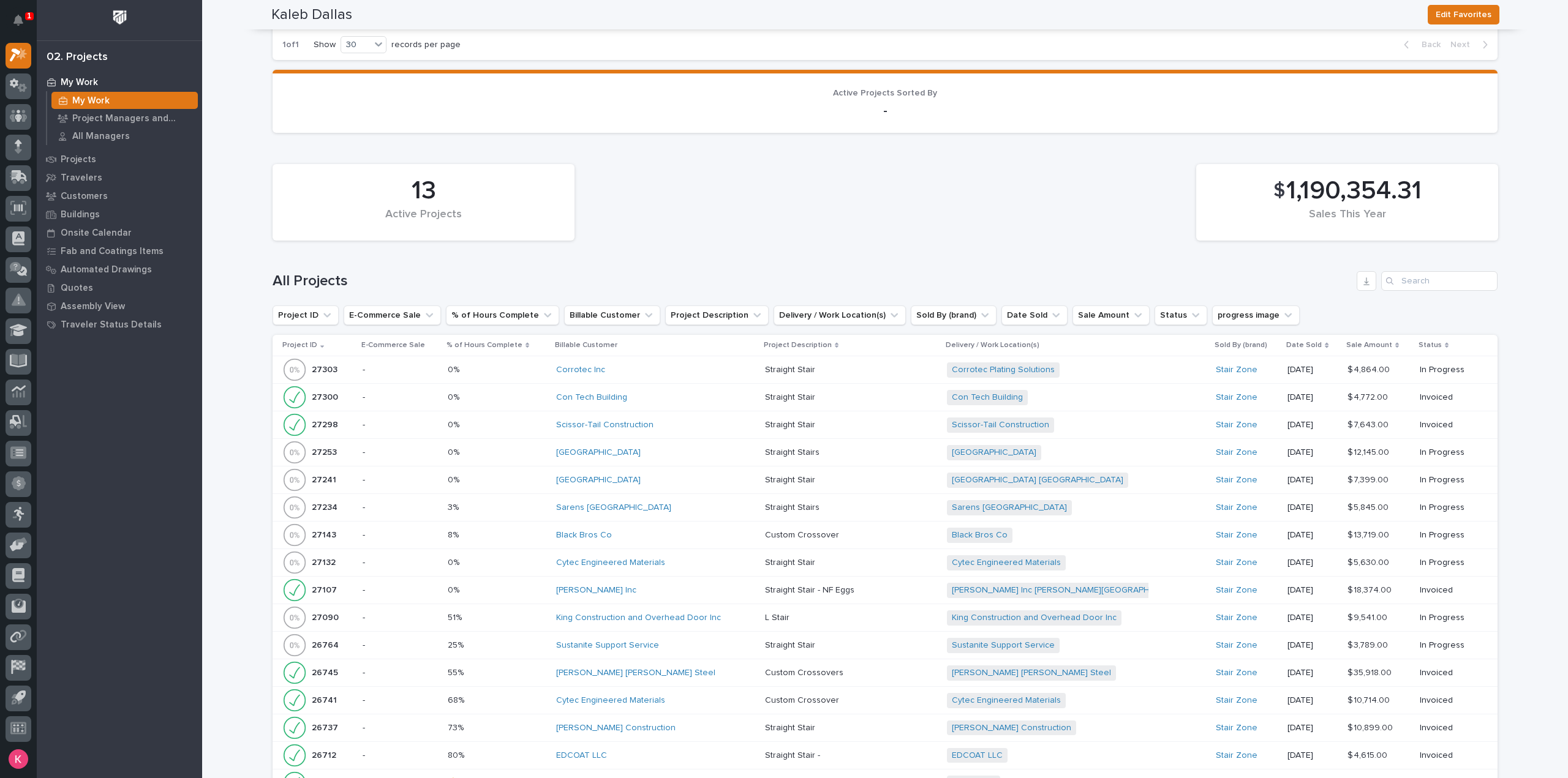
scroll to position [1285, 0]
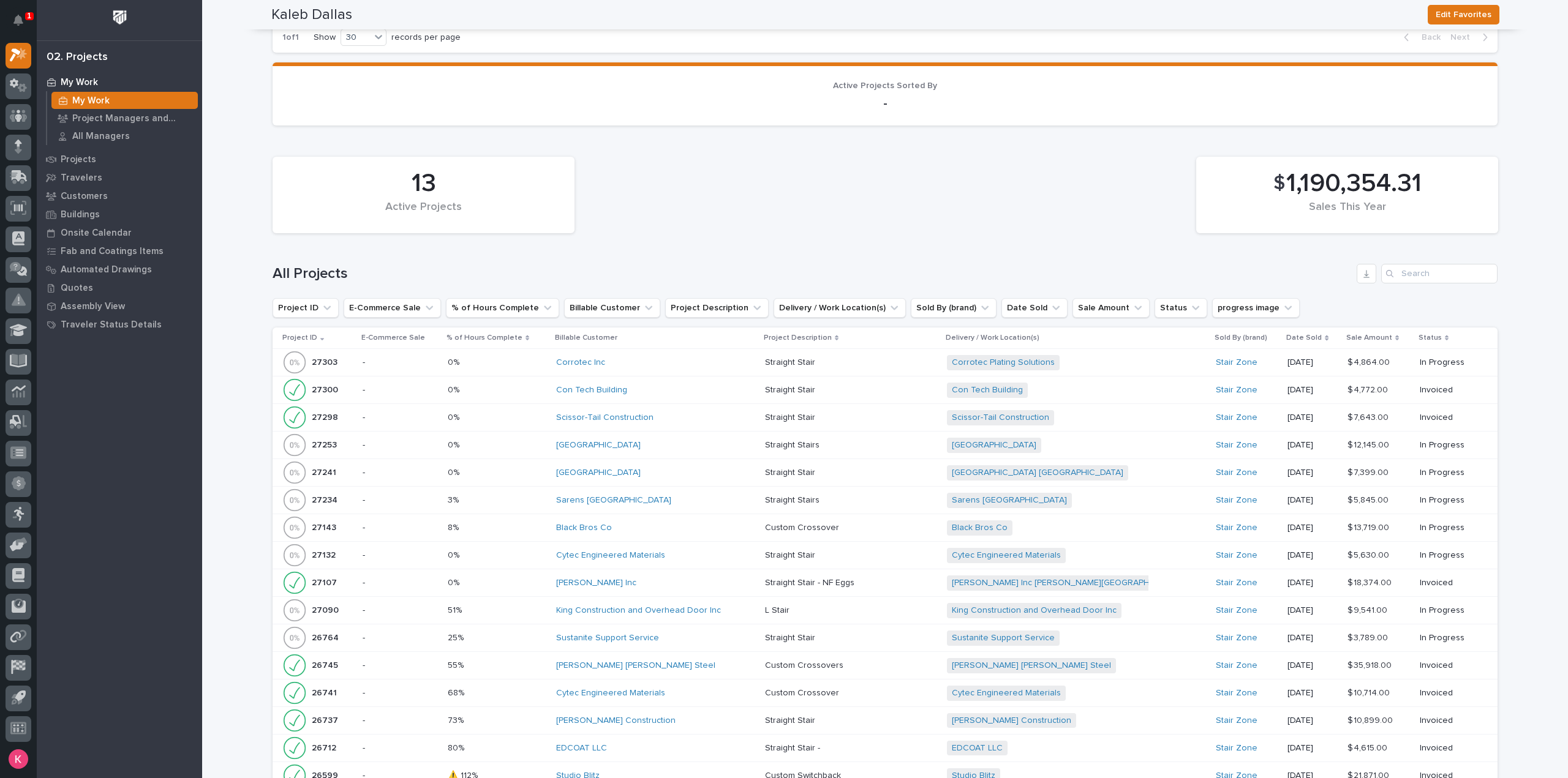
click at [676, 412] on div "Scissor-Tail Construction" at bounding box center [656, 417] width 200 height 10
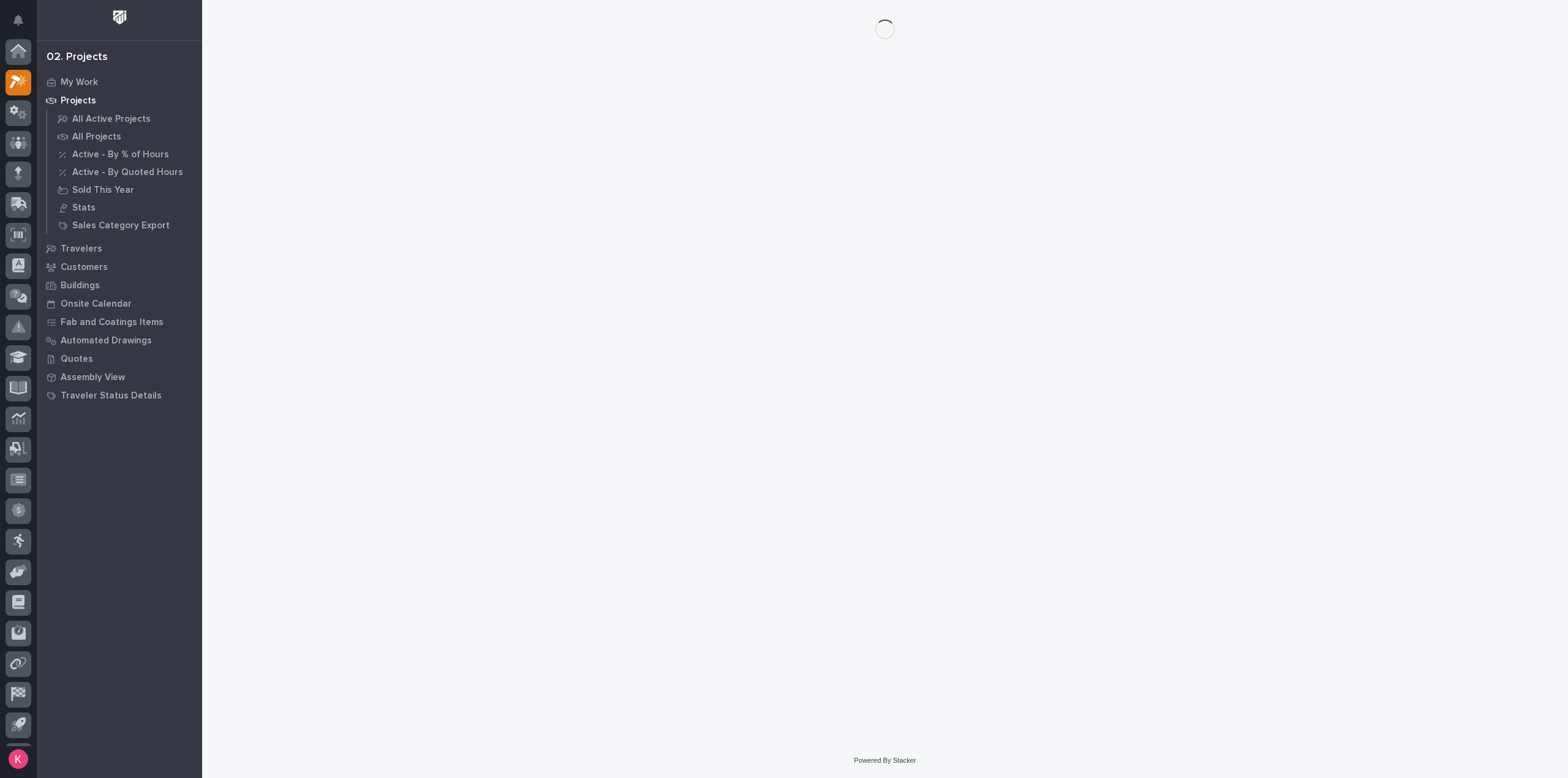
scroll to position [27, 0]
